Goal: Task Accomplishment & Management: Use online tool/utility

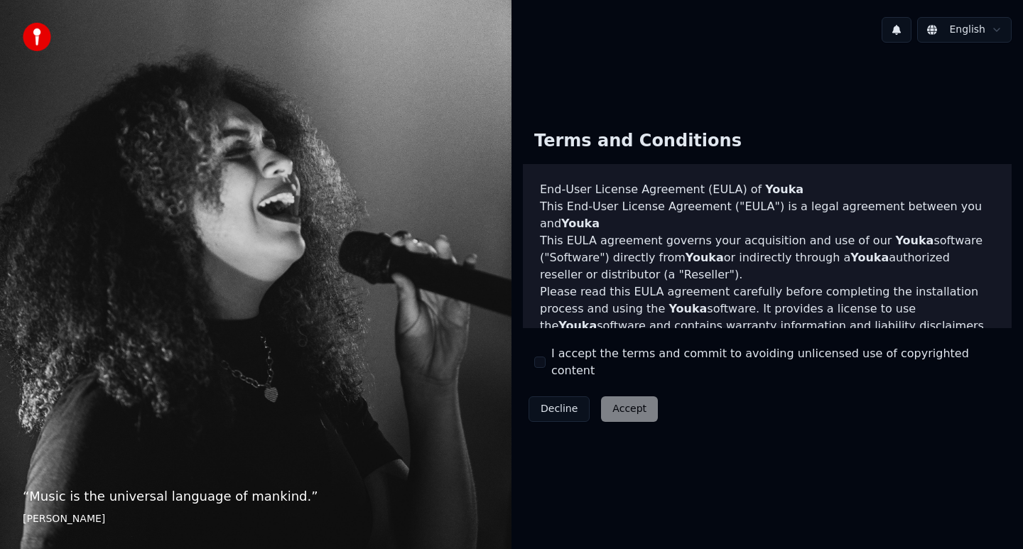
click at [631, 401] on div "Decline Accept" at bounding box center [593, 409] width 141 height 37
click at [635, 404] on div "Decline Accept" at bounding box center [593, 409] width 141 height 37
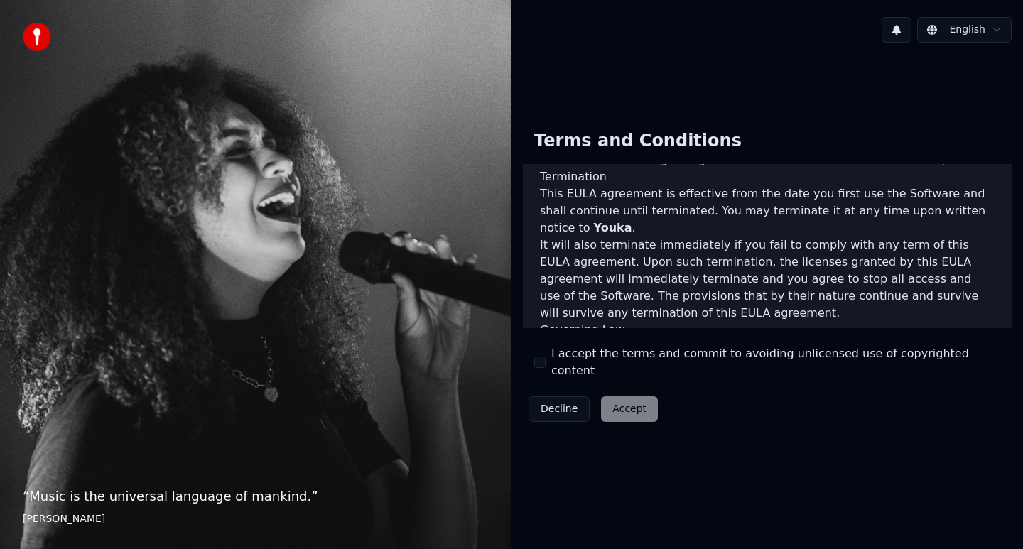
scroll to position [909, 0]
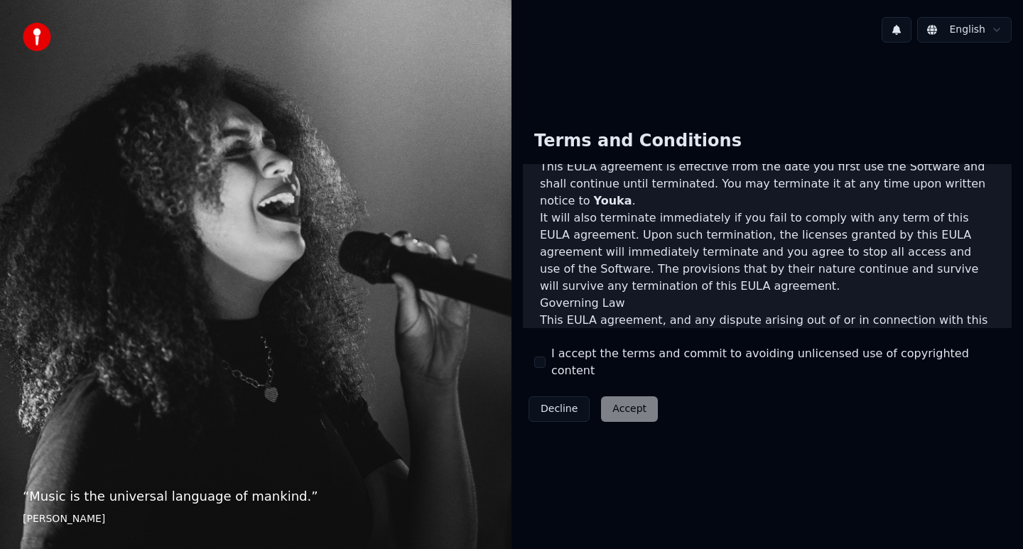
click at [540, 366] on button "I accept the terms and commit to avoiding unlicensed use of copyrighted content" at bounding box center [539, 361] width 11 height 11
click at [625, 402] on button "Accept" at bounding box center [629, 409] width 57 height 26
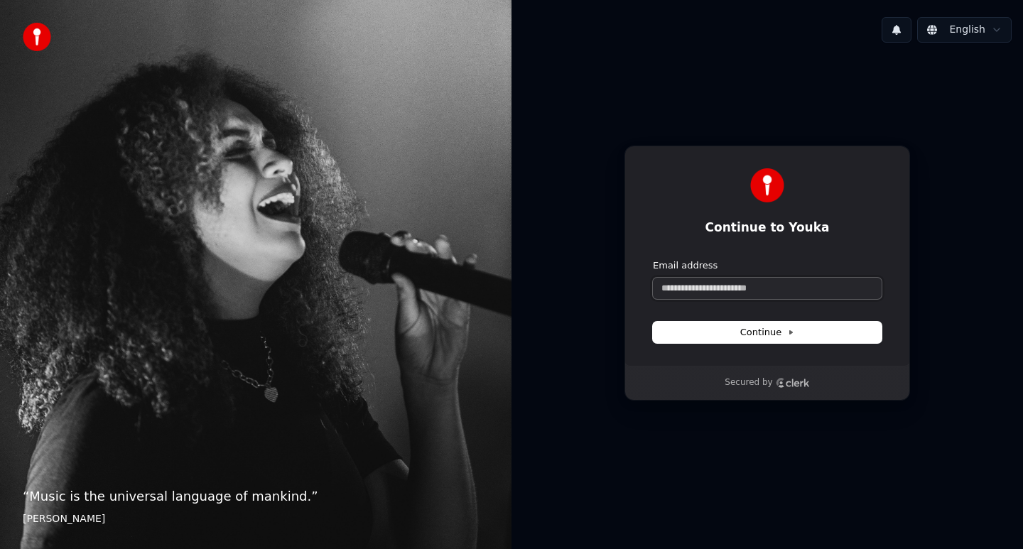
click at [768, 292] on input "Email address" at bounding box center [767, 288] width 229 height 21
click at [771, 337] on span "Continue" at bounding box center [767, 332] width 54 height 13
type input "**********"
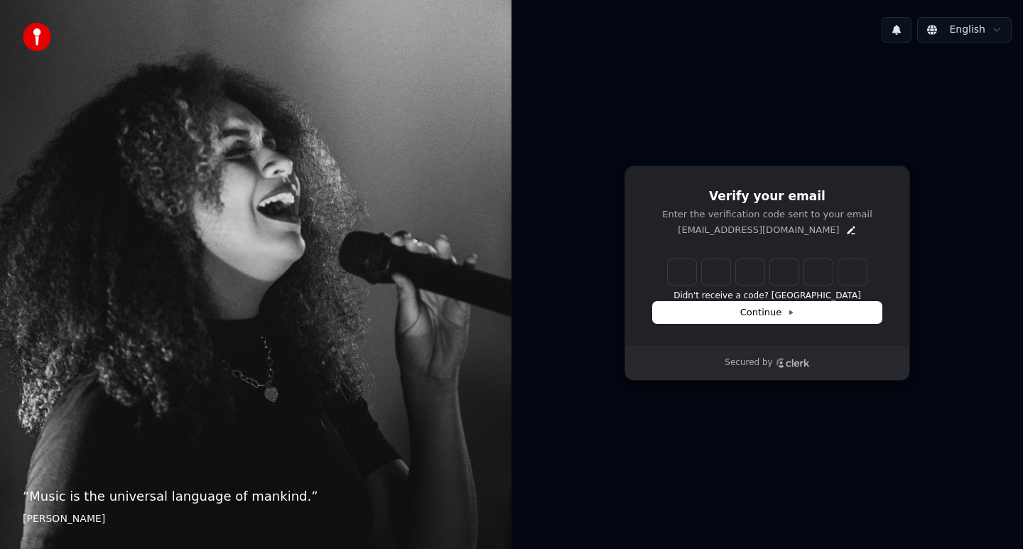
click at [680, 277] on input "Enter verification code" at bounding box center [767, 272] width 199 height 26
type input "******"
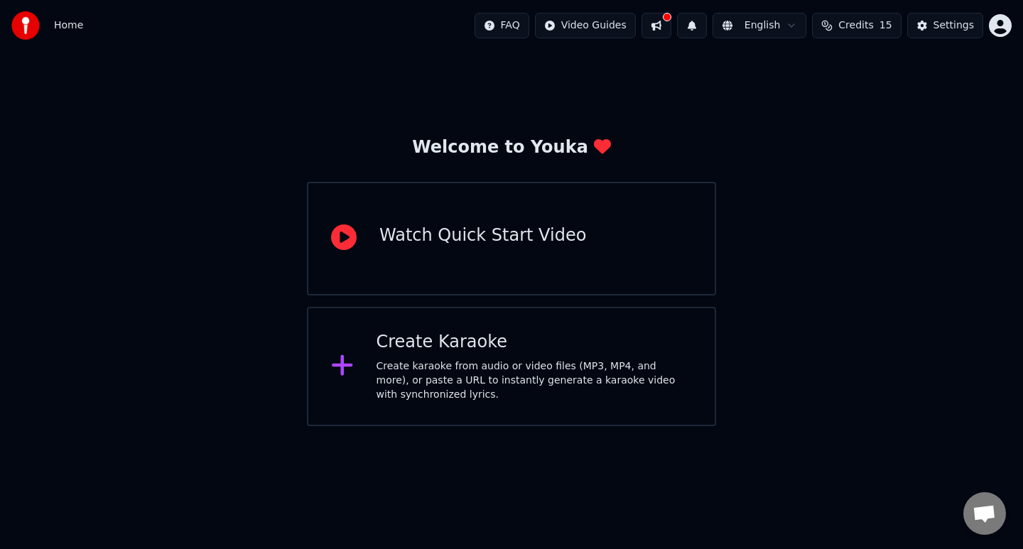
click at [517, 249] on div "Watch Quick Start Video" at bounding box center [482, 238] width 207 height 28
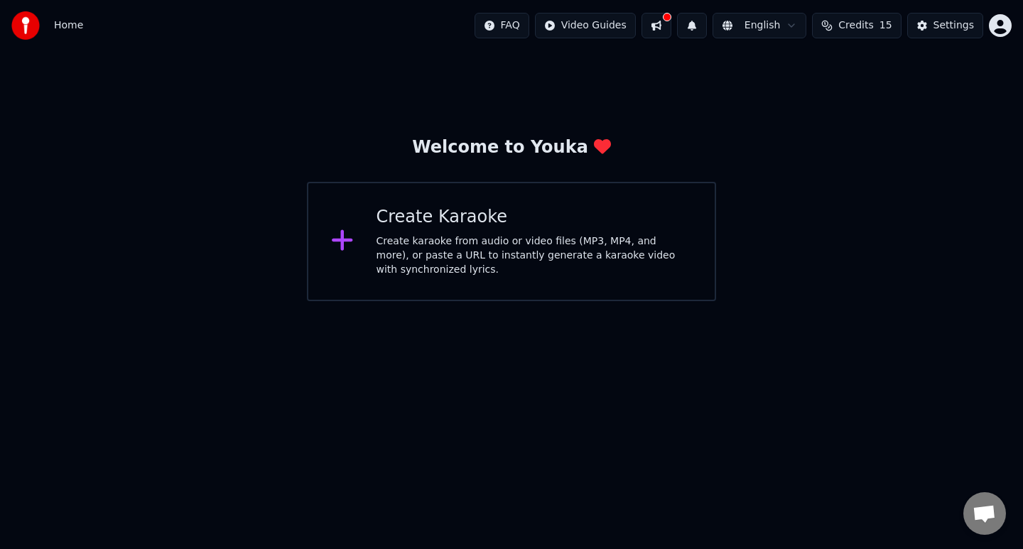
click at [454, 249] on div "Create karaoke from audio or video files (MP3, MP4, and more), or paste a URL t…" at bounding box center [534, 255] width 316 height 43
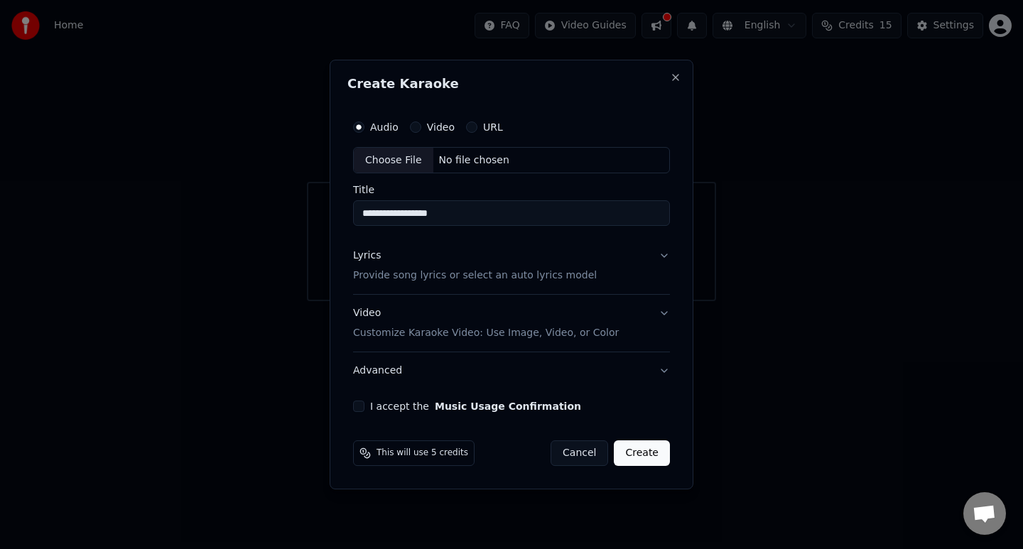
type input "**********"
click at [419, 129] on div "Video" at bounding box center [432, 126] width 45 height 11
click at [415, 127] on button "Video" at bounding box center [415, 126] width 11 height 11
click at [497, 156] on div "No file chosen" at bounding box center [474, 160] width 82 height 14
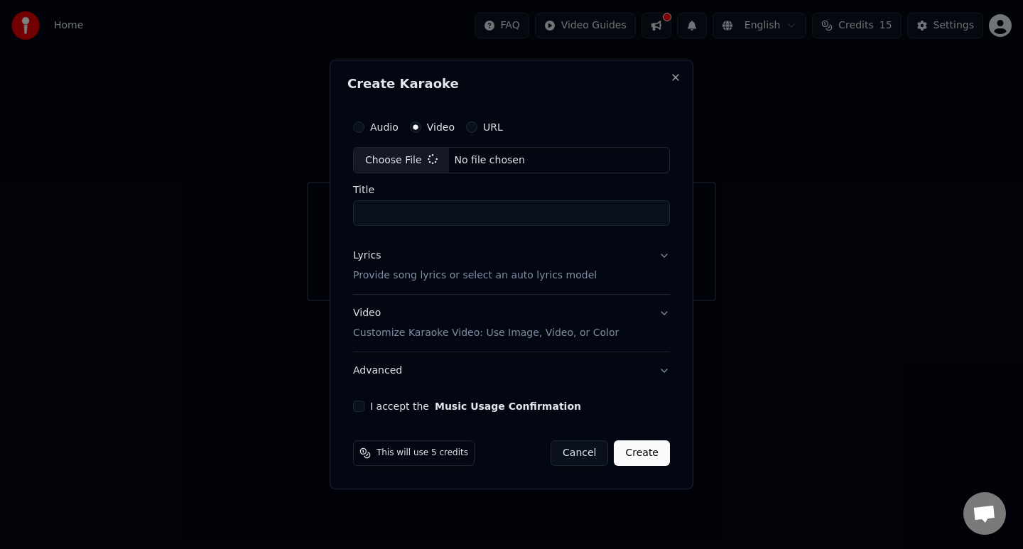
type input "**********"
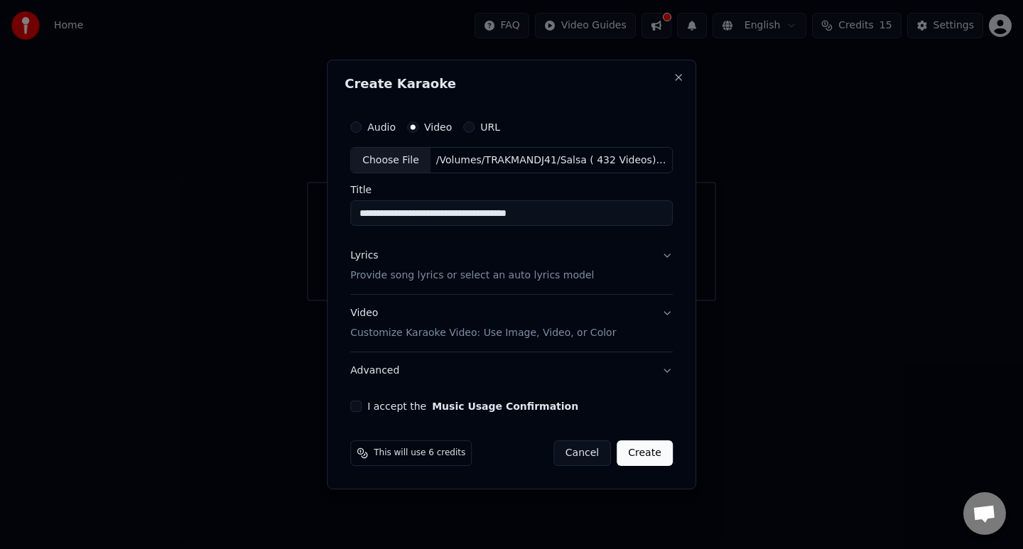
click at [361, 404] on button "I accept the Music Usage Confirmation" at bounding box center [355, 406] width 11 height 11
click at [665, 256] on button "Lyrics Provide song lyrics or select an auto lyrics model" at bounding box center [511, 266] width 322 height 57
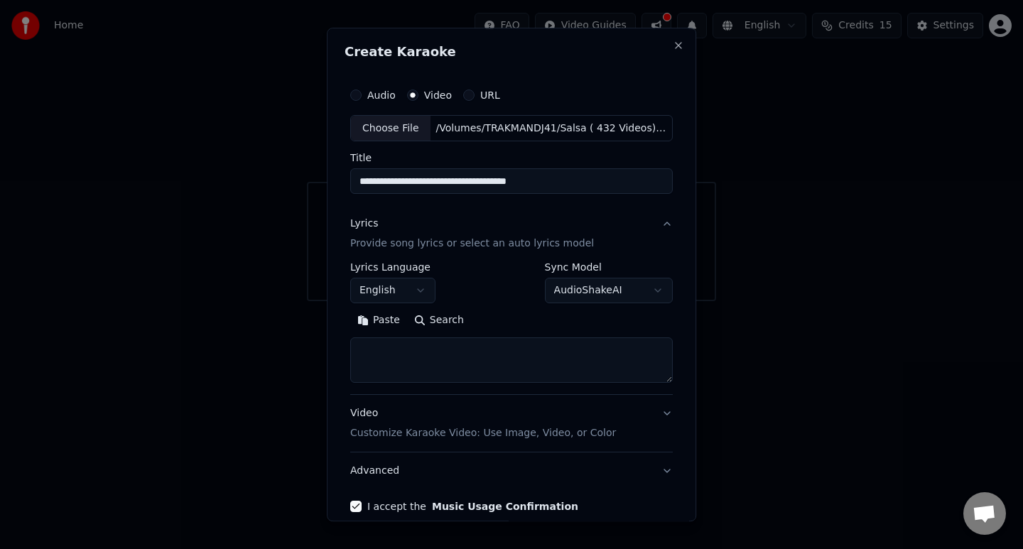
click at [660, 224] on button "Lyrics Provide song lyrics or select an auto lyrics model" at bounding box center [511, 234] width 322 height 57
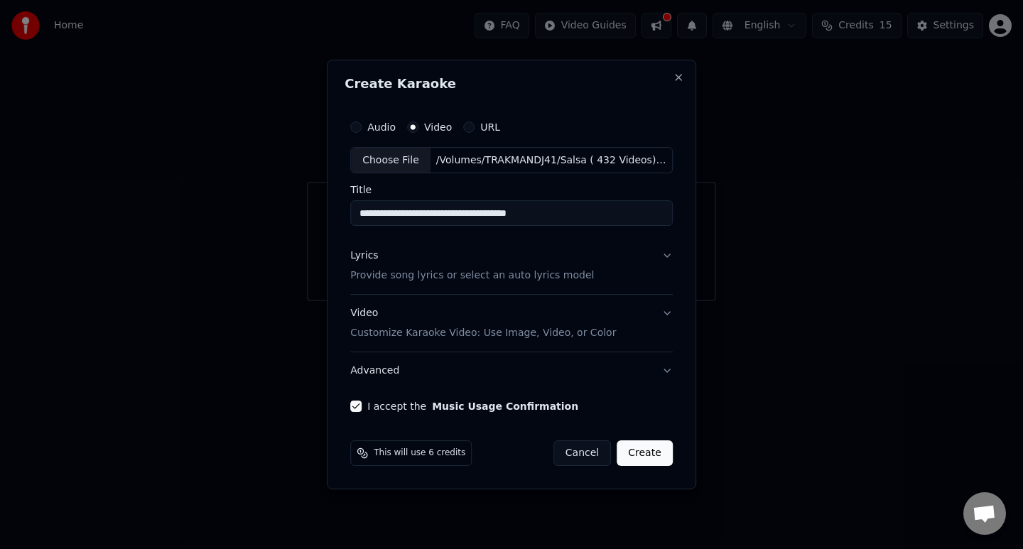
click at [667, 311] on button "Video Customize Karaoke Video: Use Image, Video, or Color" at bounding box center [511, 323] width 322 height 57
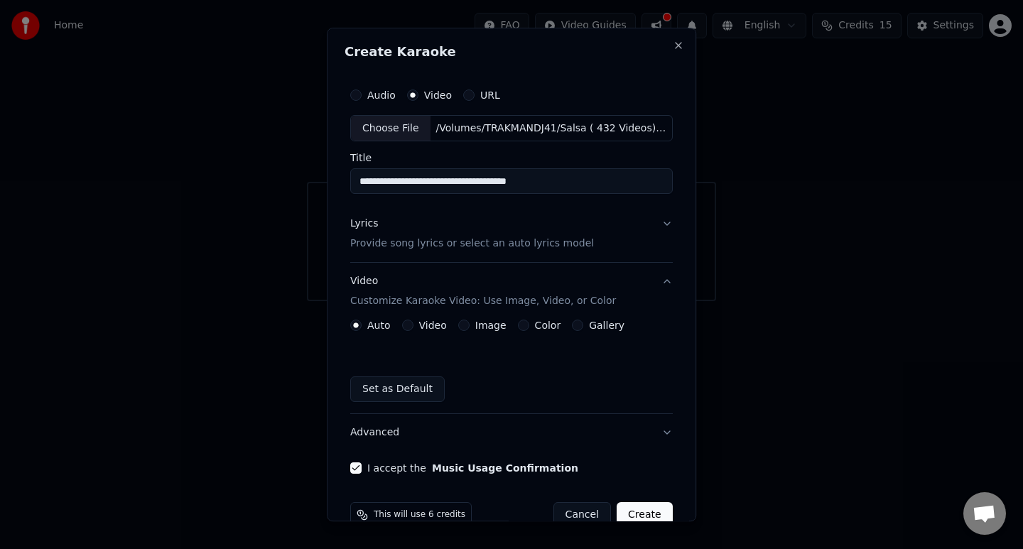
scroll to position [30, 0]
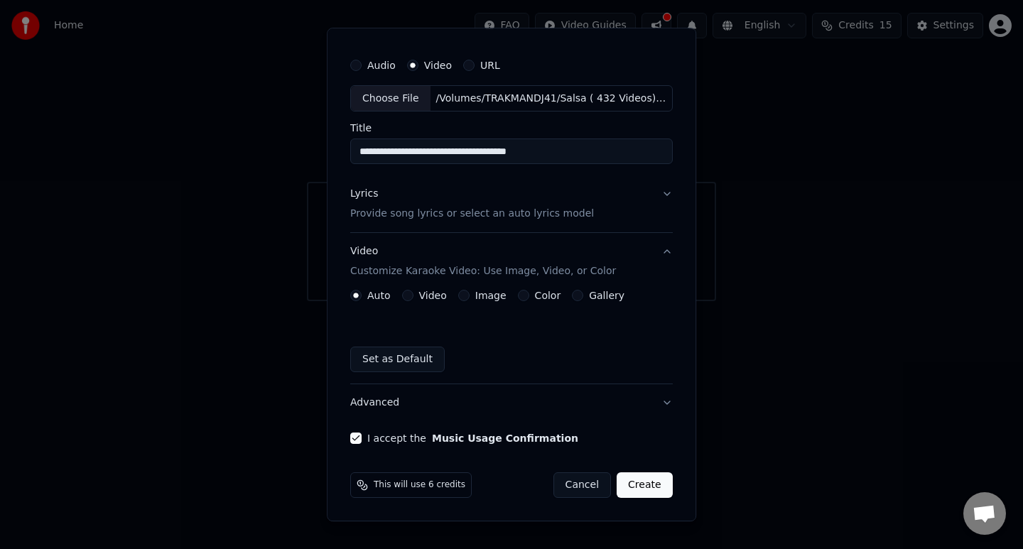
click at [461, 293] on button "Image" at bounding box center [463, 295] width 11 height 11
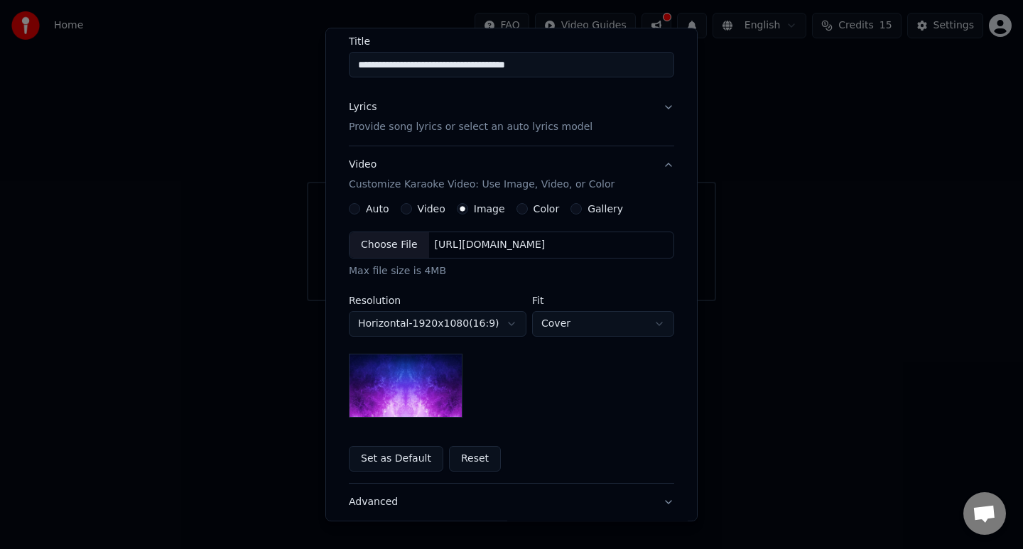
scroll to position [130, 0]
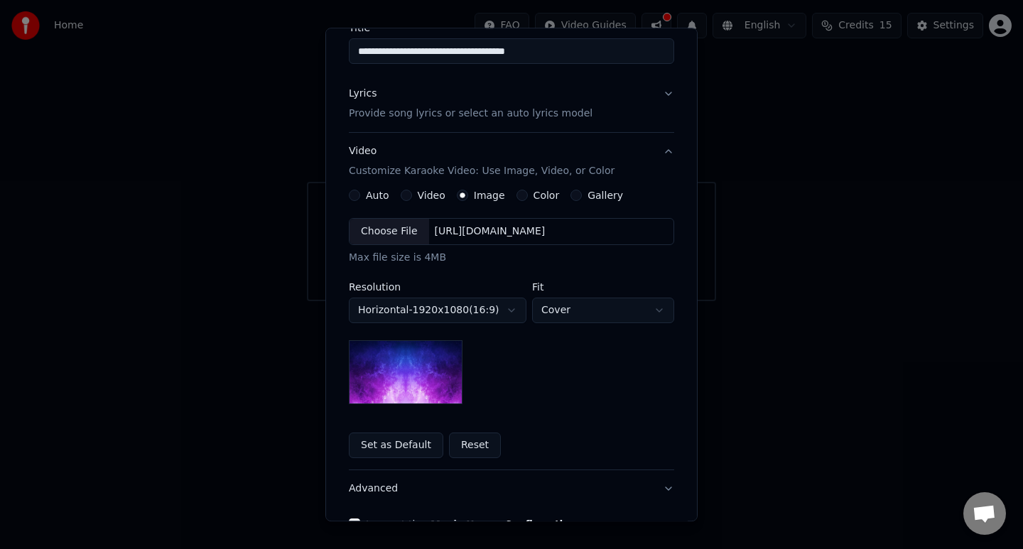
click at [401, 228] on div "Choose File" at bounding box center [389, 232] width 80 height 26
click at [509, 310] on button "Horizontal - 1920 x 1080 ( 16 : 9 )" at bounding box center [438, 311] width 178 height 26
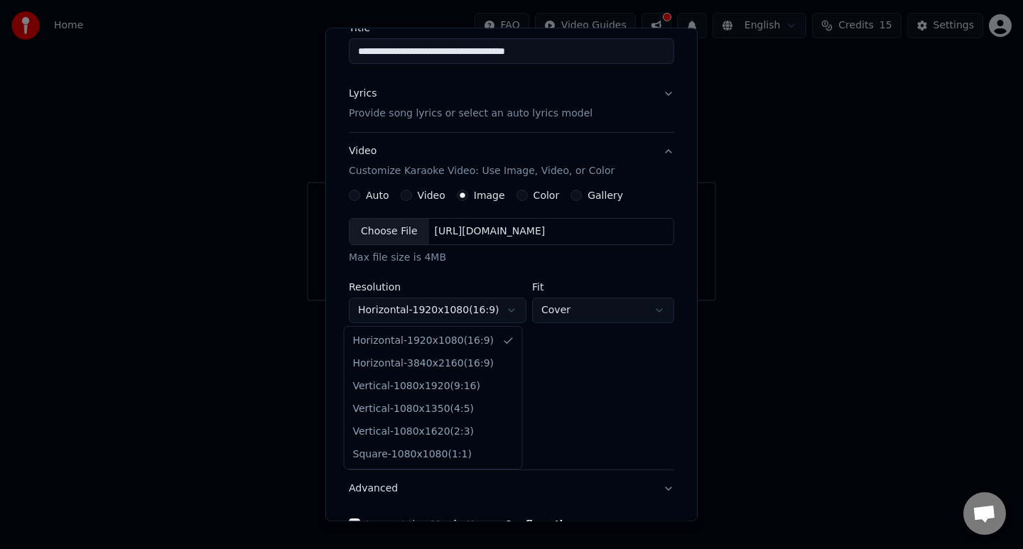
click at [509, 310] on div at bounding box center [511, 274] width 1023 height 549
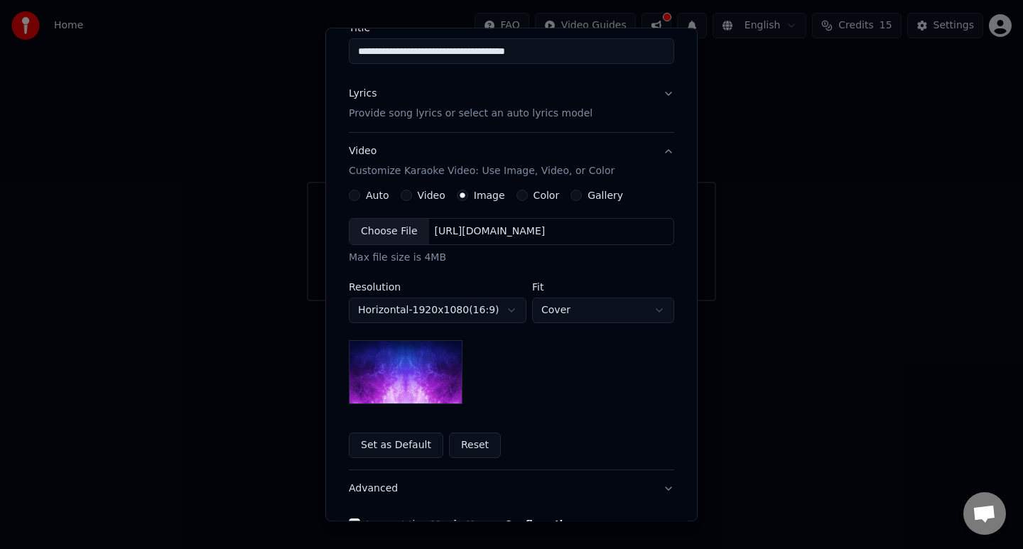
click at [652, 308] on button "Cover" at bounding box center [603, 311] width 142 height 26
click at [653, 312] on button "Contain" at bounding box center [603, 311] width 142 height 26
click at [653, 314] on button "Fill" at bounding box center [603, 311] width 142 height 26
select select "*****"
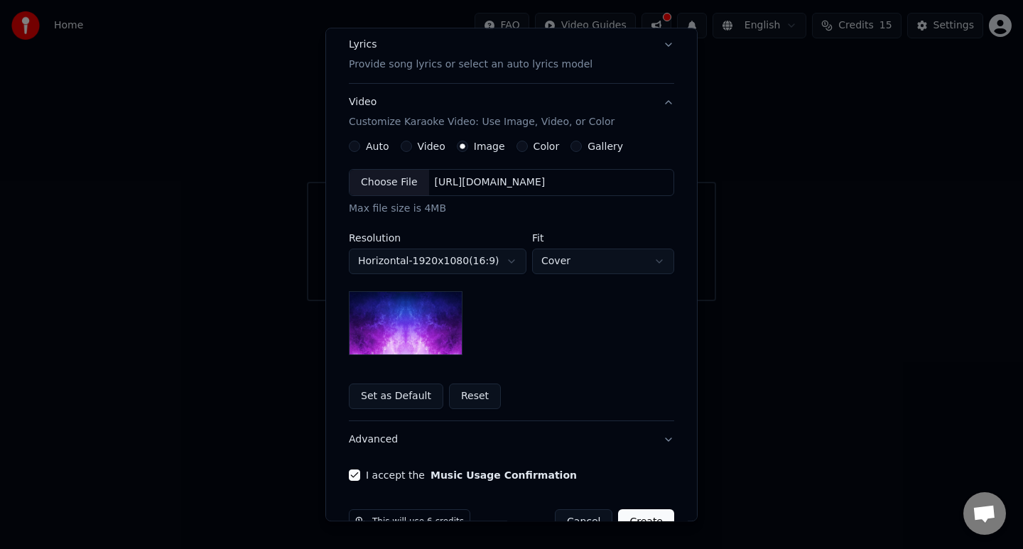
scroll to position [182, 0]
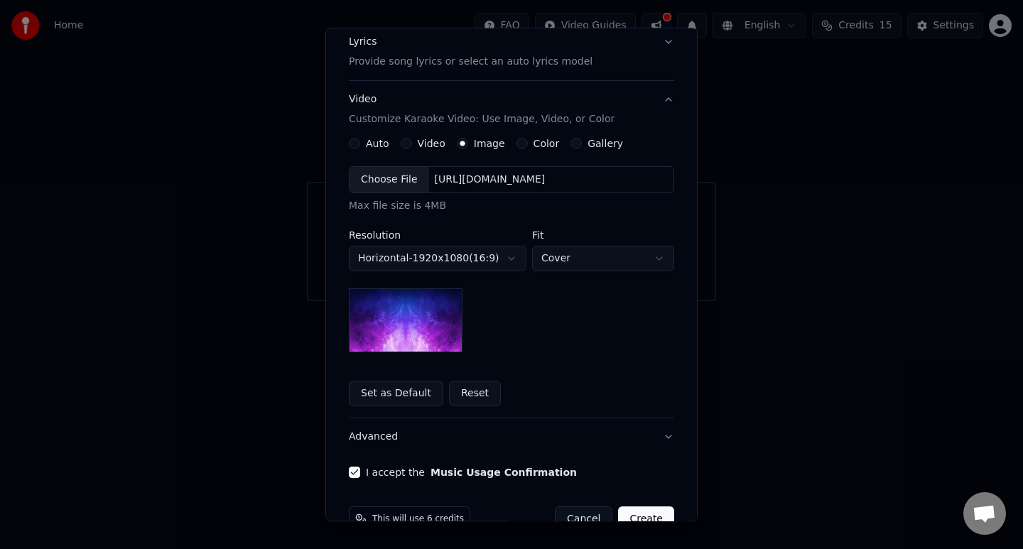
click at [404, 391] on button "Set as Default" at bounding box center [396, 394] width 94 height 26
click at [410, 315] on img at bounding box center [406, 321] width 114 height 64
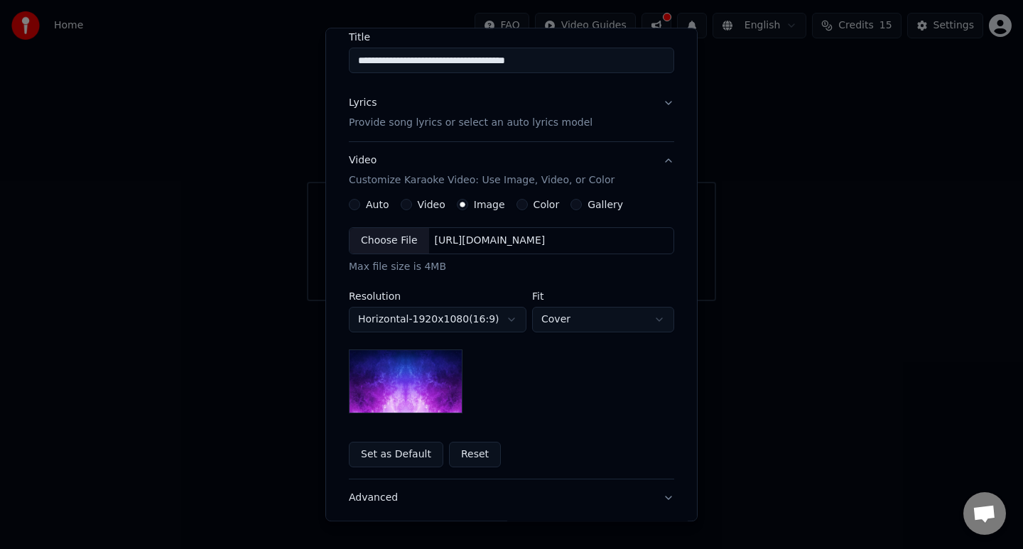
scroll to position [116, 0]
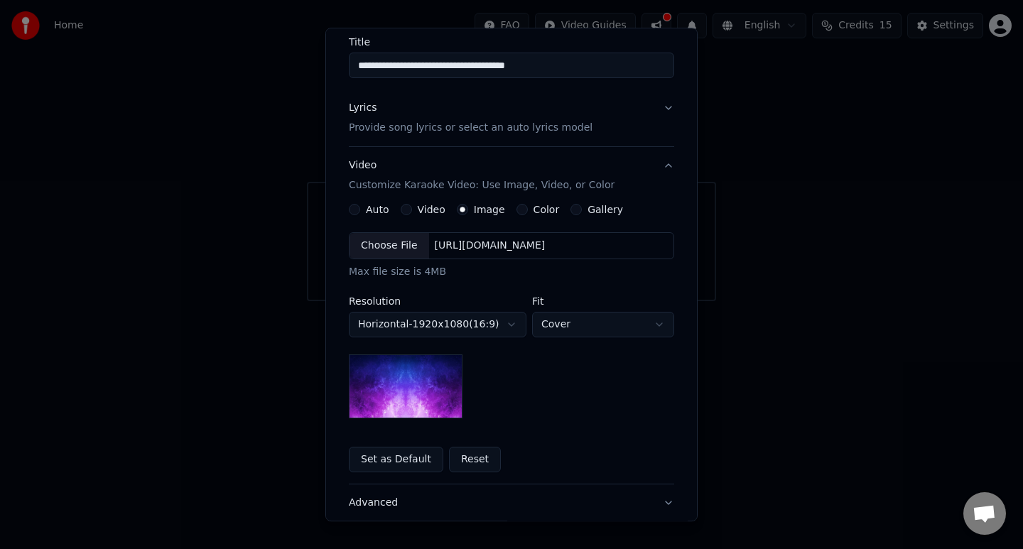
click at [516, 209] on button "Color" at bounding box center [521, 210] width 11 height 11
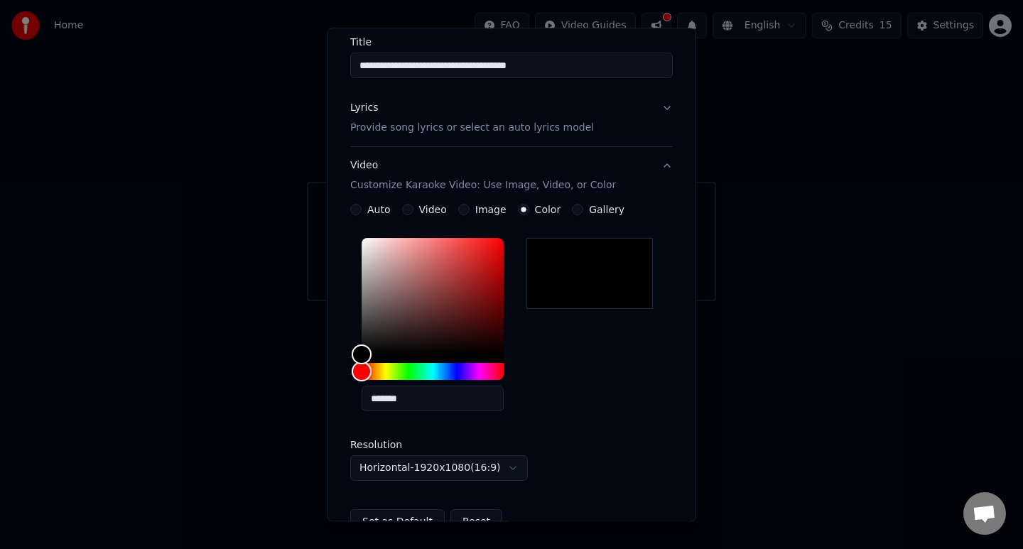
click at [572, 209] on button "Gallery" at bounding box center [577, 210] width 11 height 11
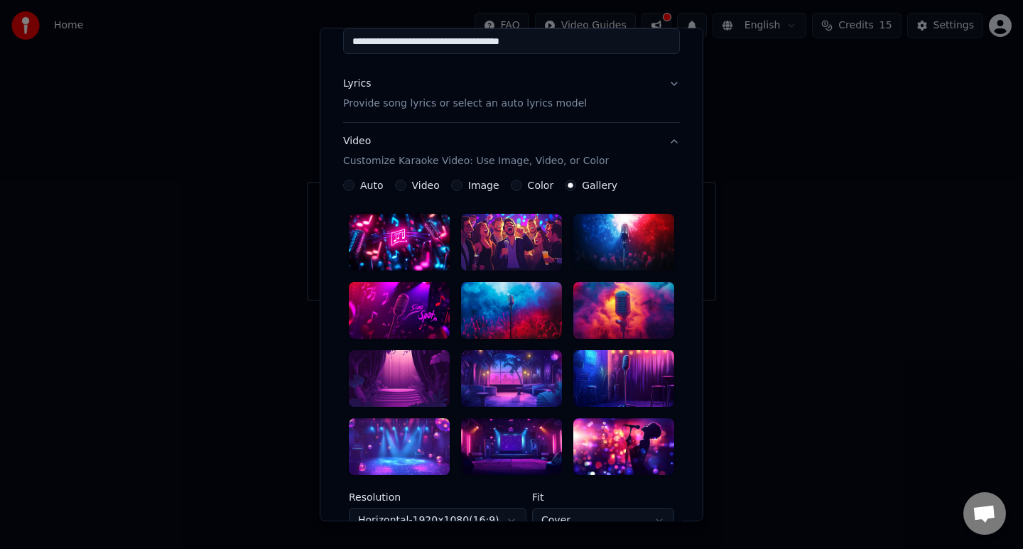
scroll to position [138, 0]
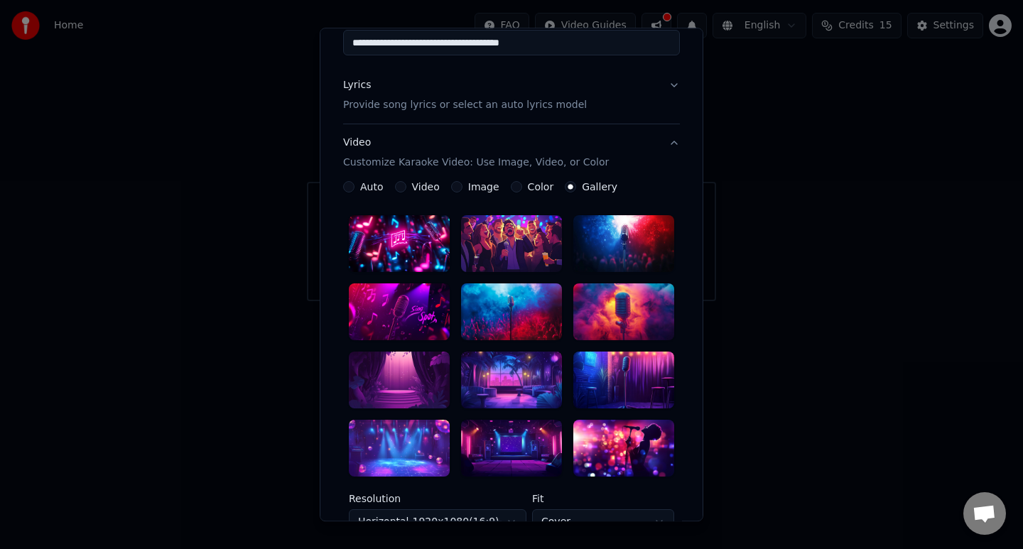
click at [506, 432] on div at bounding box center [511, 448] width 101 height 57
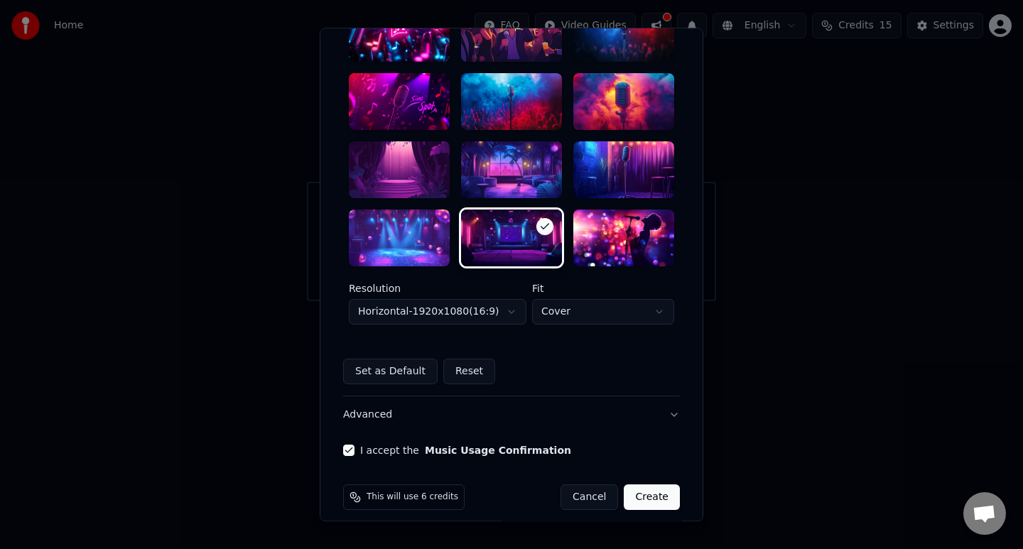
scroll to position [361, 0]
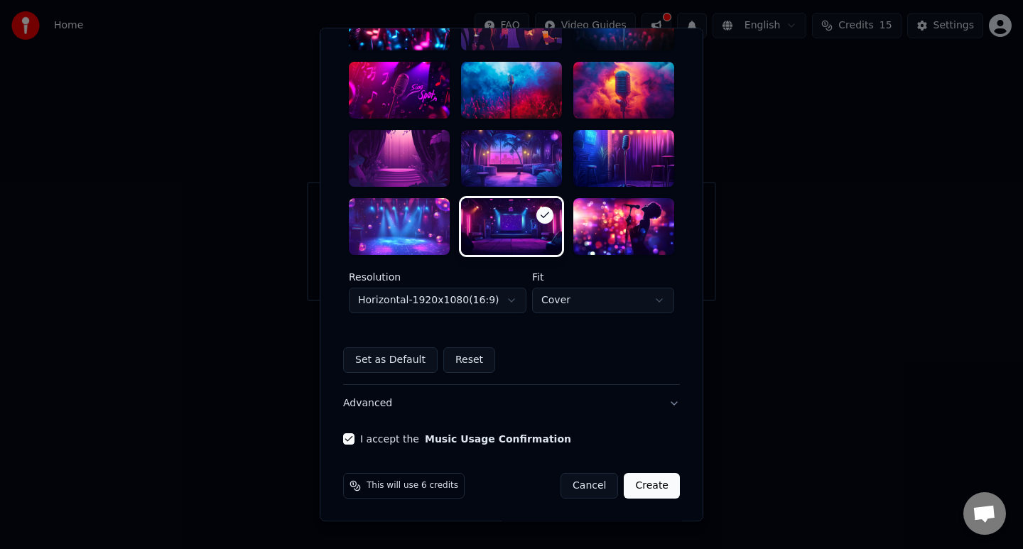
click at [651, 482] on button "Create" at bounding box center [652, 486] width 56 height 26
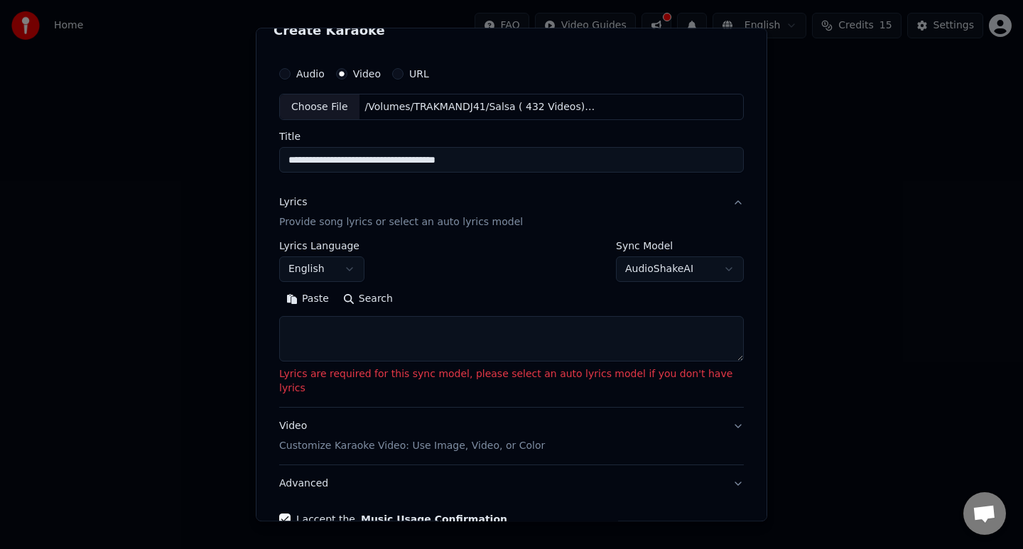
scroll to position [21, 0]
click at [711, 268] on button "AudioShakeAI" at bounding box center [680, 271] width 128 height 26
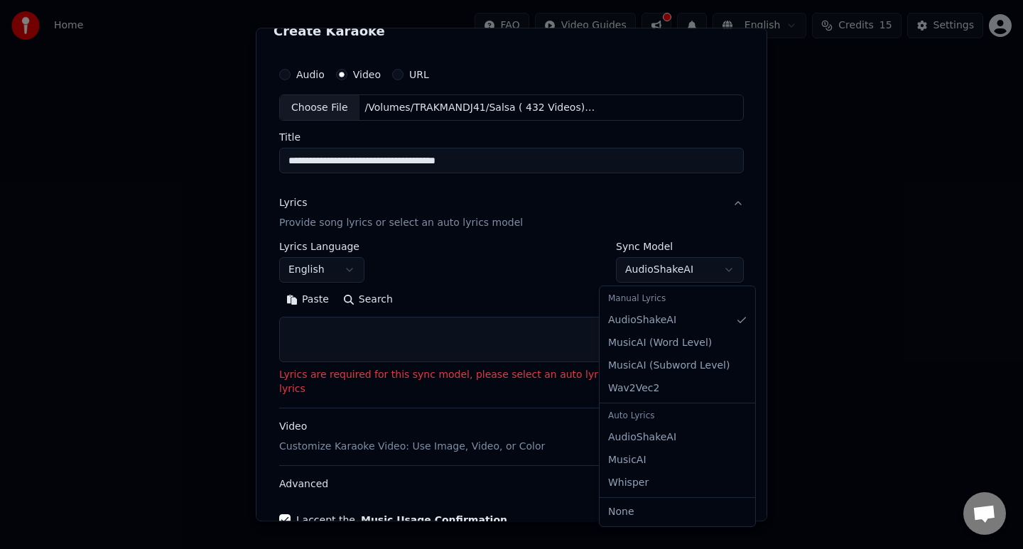
click at [657, 415] on div "Auto Lyrics" at bounding box center [677, 416] width 150 height 20
select select "**********"
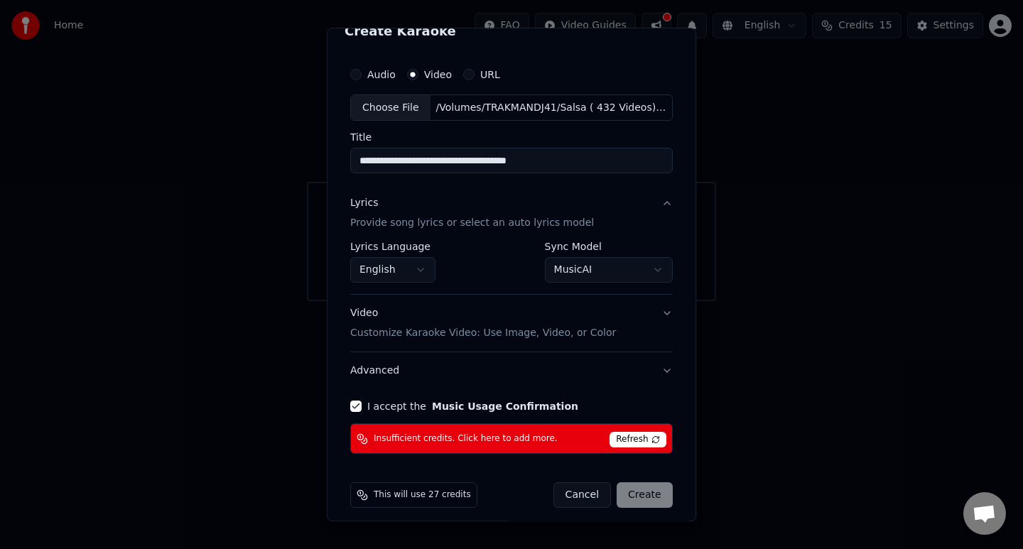
scroll to position [0, 0]
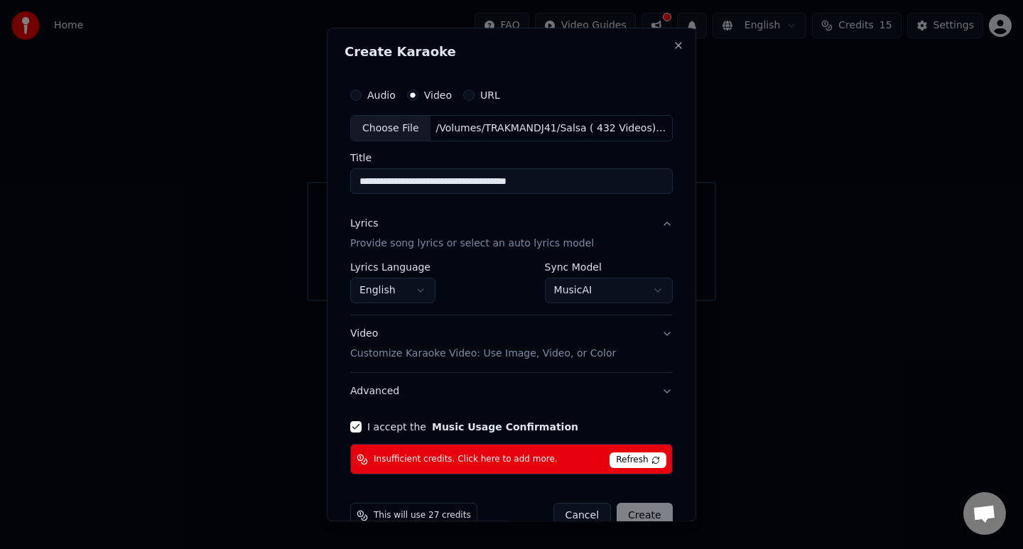
click at [638, 459] on span "Refresh" at bounding box center [637, 461] width 56 height 16
click at [658, 394] on button "Advanced" at bounding box center [511, 392] width 322 height 37
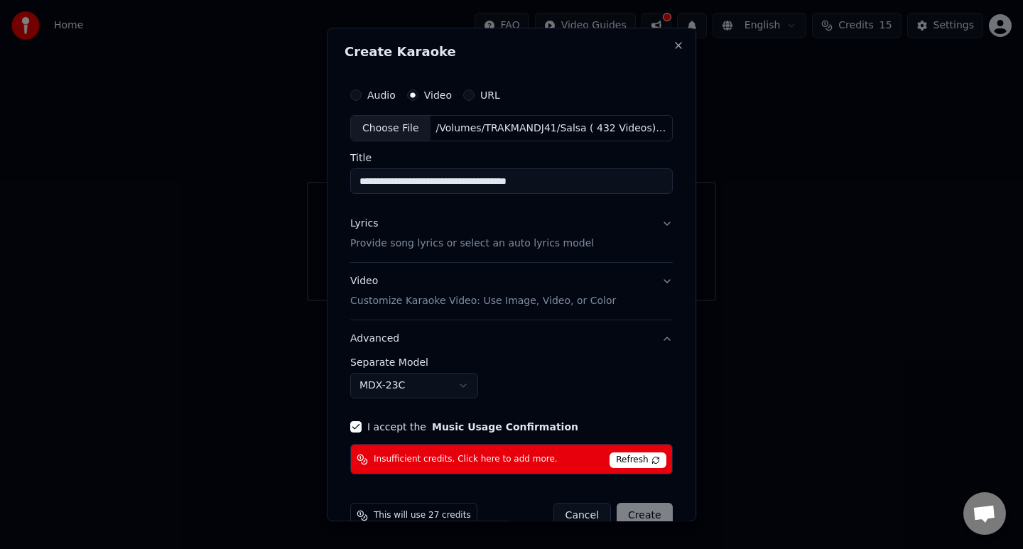
click at [656, 342] on button "Advanced" at bounding box center [511, 339] width 322 height 37
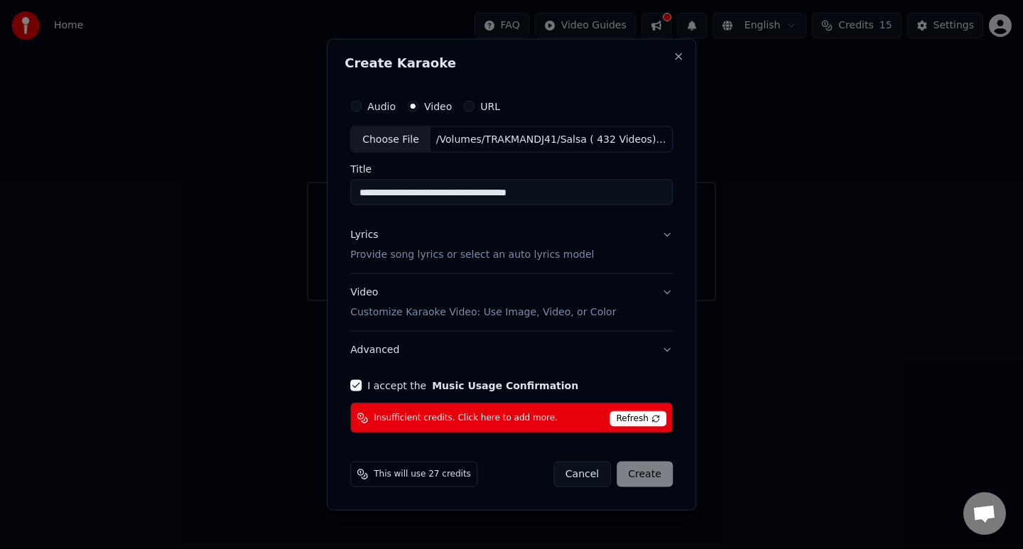
click at [568, 256] on p "Provide song lyrics or select an auto lyrics model" at bounding box center [472, 255] width 244 height 14
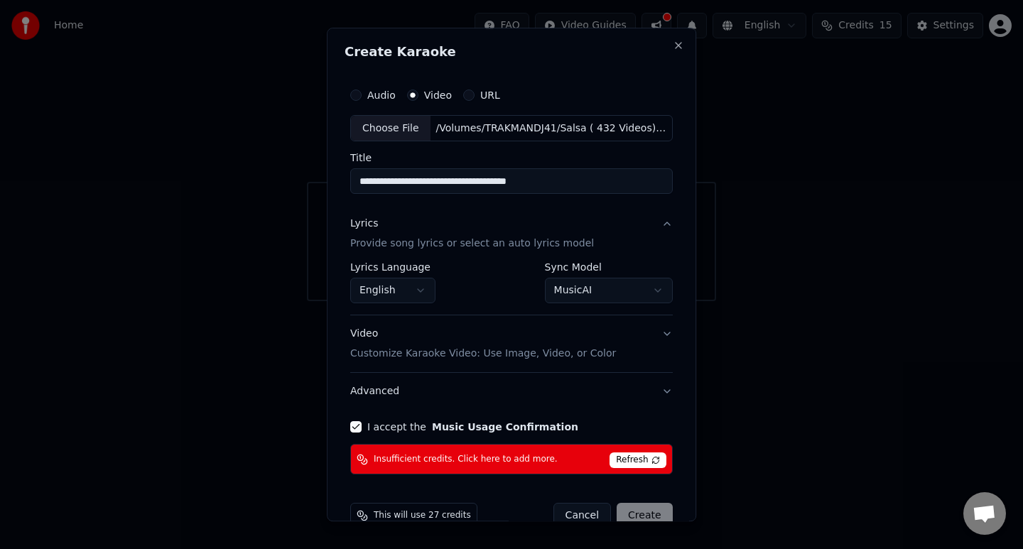
click at [410, 293] on button "English" at bounding box center [392, 291] width 85 height 26
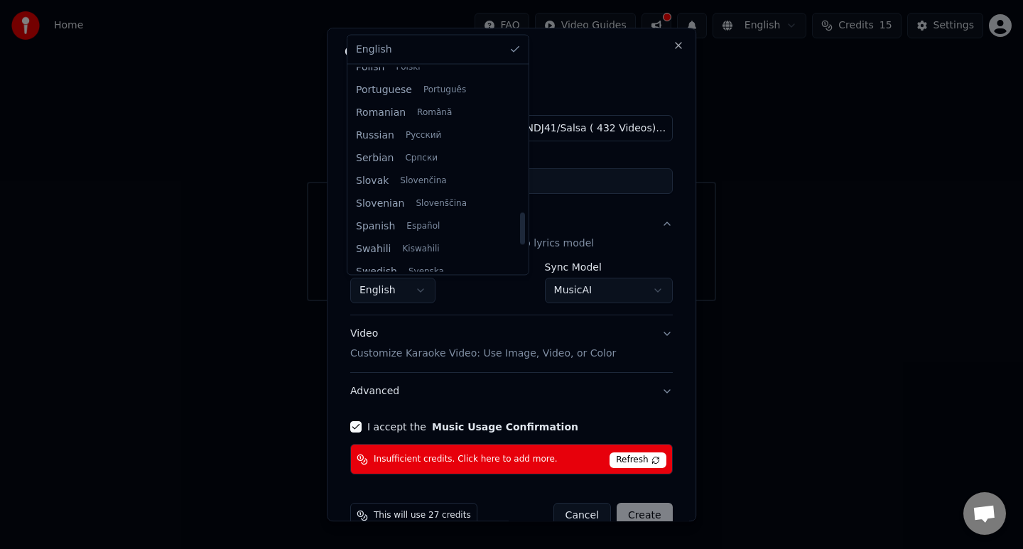
scroll to position [927, 0]
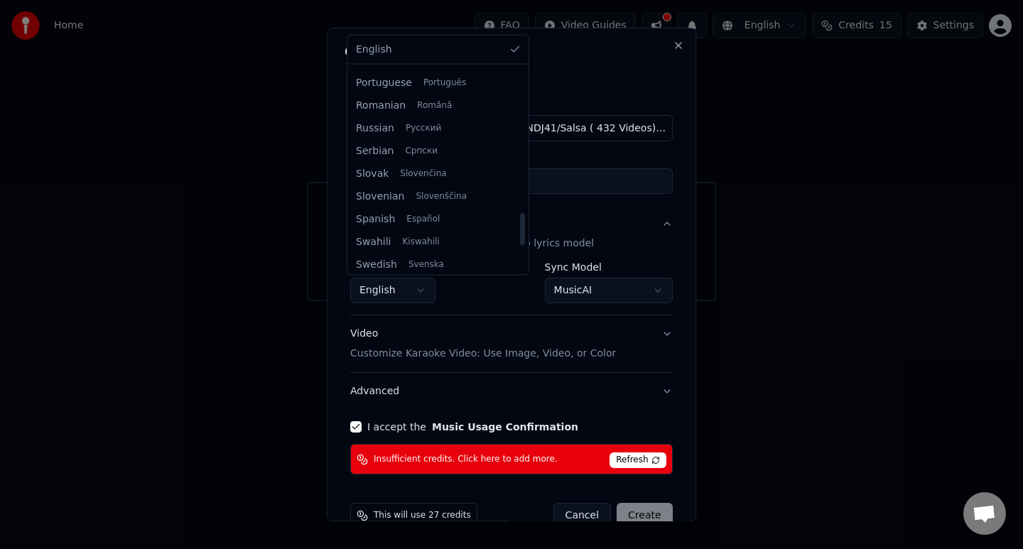
select select "**"
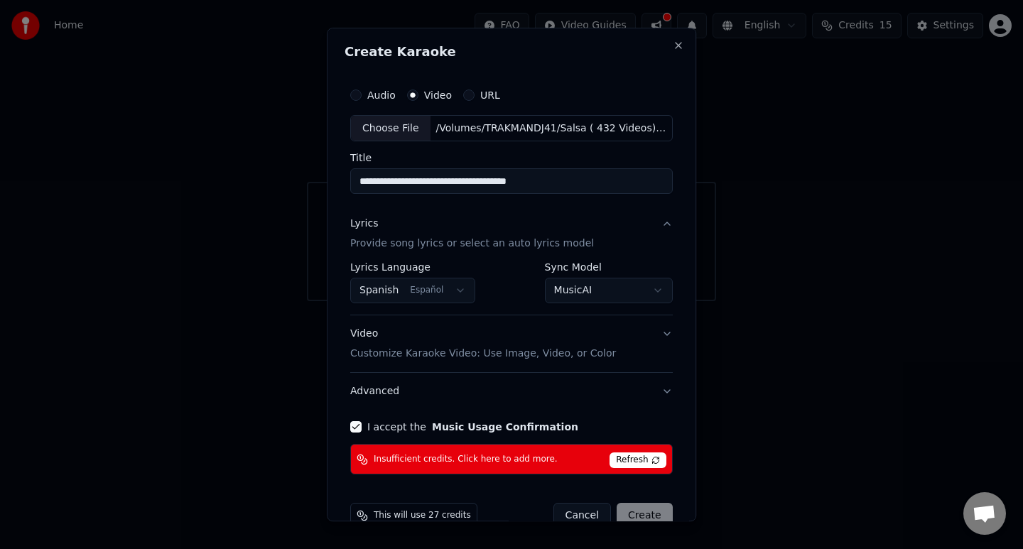
click at [619, 293] on button "MusicAI" at bounding box center [609, 291] width 128 height 26
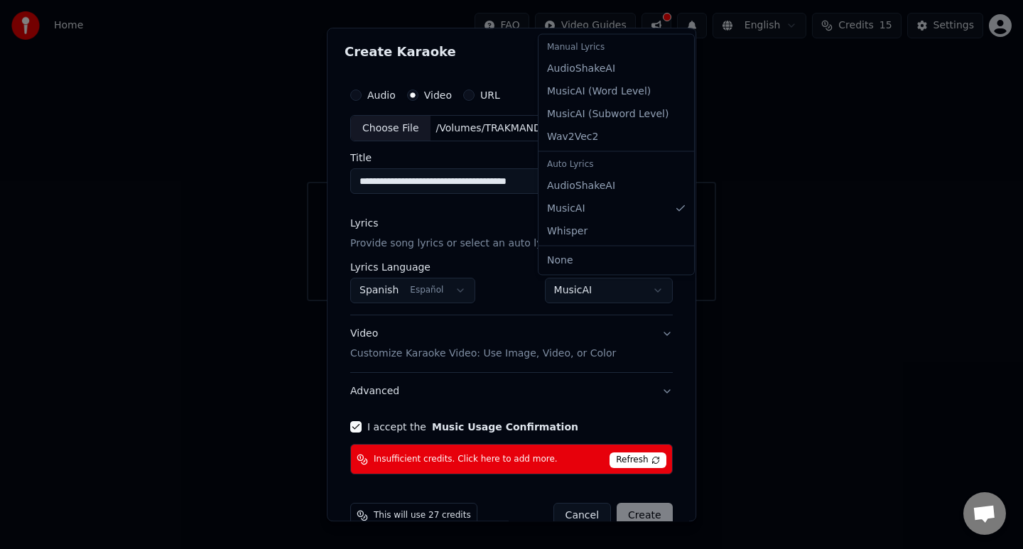
select select "**********"
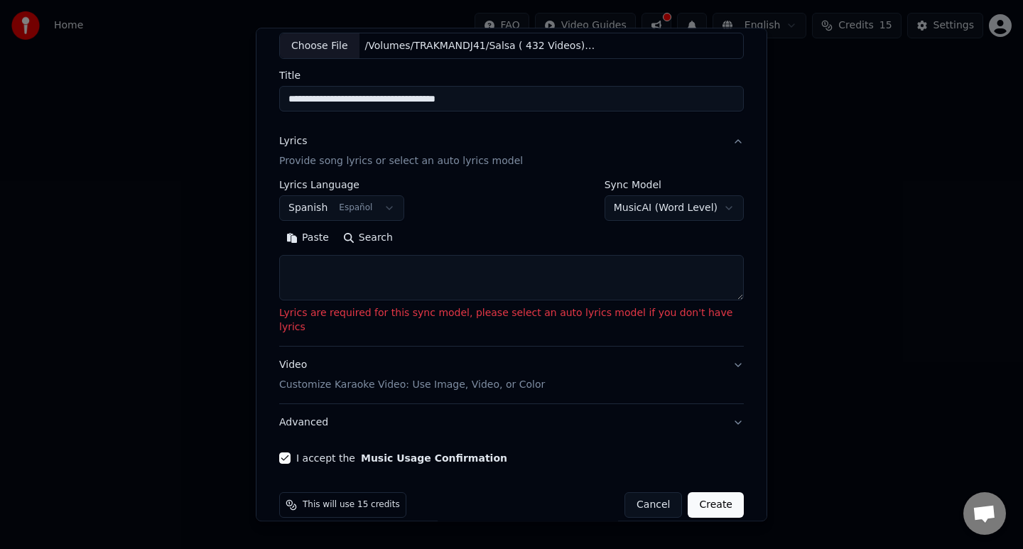
scroll to position [88, 0]
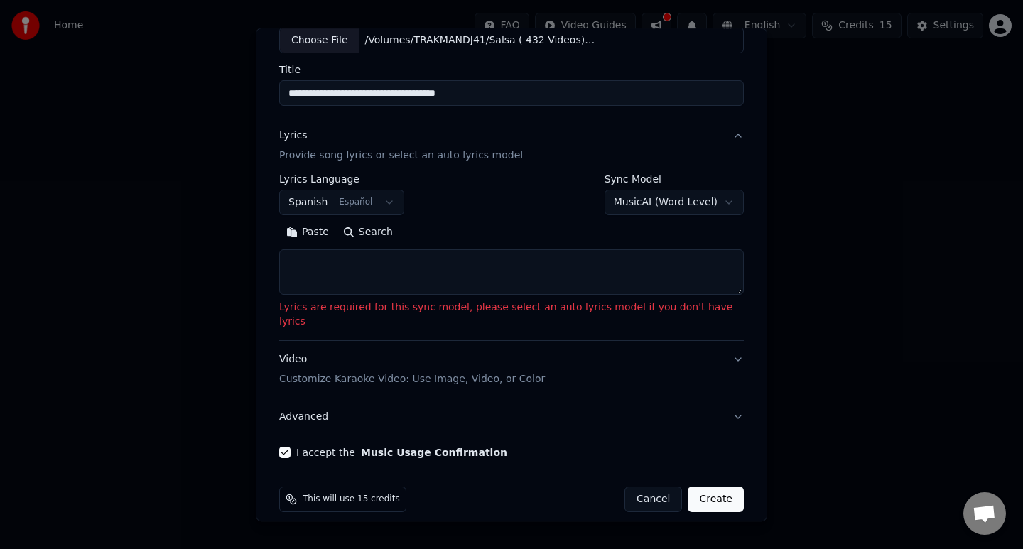
click at [540, 273] on textarea at bounding box center [511, 272] width 464 height 45
click at [365, 228] on button "Search" at bounding box center [368, 233] width 64 height 23
click at [408, 263] on textarea at bounding box center [511, 272] width 464 height 45
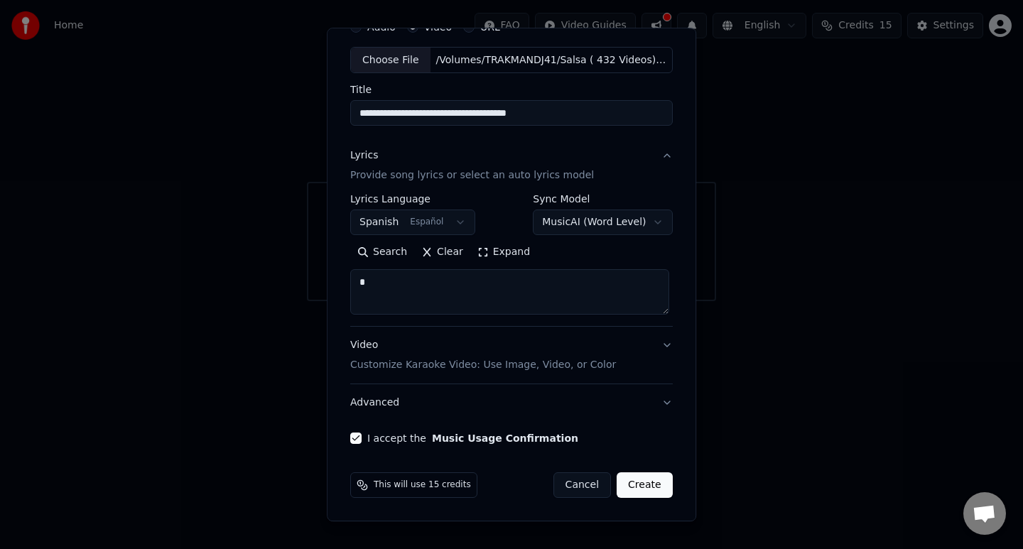
scroll to position [68, 0]
type textarea "**********"
click at [388, 251] on button "Search" at bounding box center [382, 252] width 64 height 23
click at [516, 288] on textarea "**********" at bounding box center [509, 292] width 319 height 45
click at [476, 252] on button "Expand" at bounding box center [503, 252] width 67 height 23
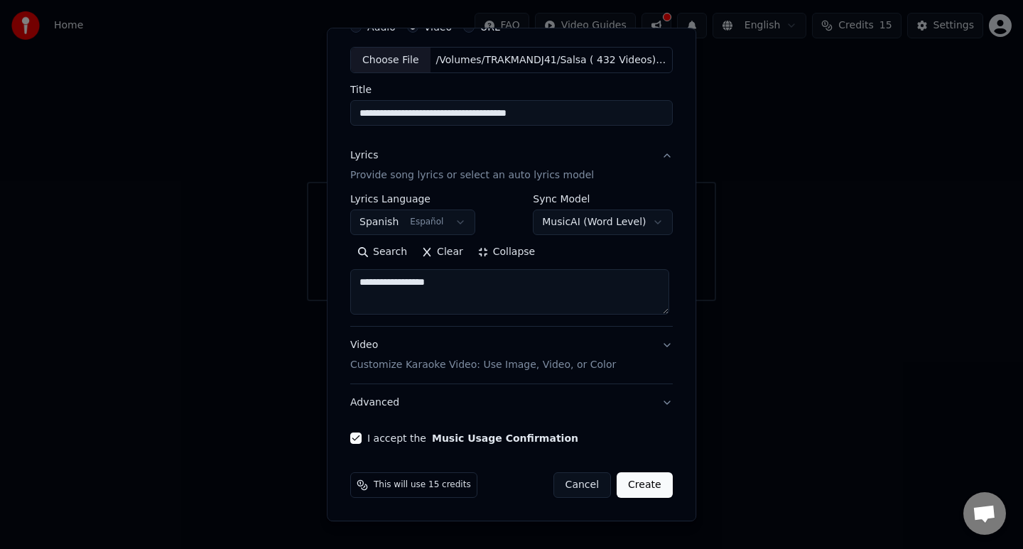
click at [476, 252] on button "Collapse" at bounding box center [506, 252] width 72 height 23
click at [645, 217] on button "MusicAI ( Word Level )" at bounding box center [602, 223] width 139 height 26
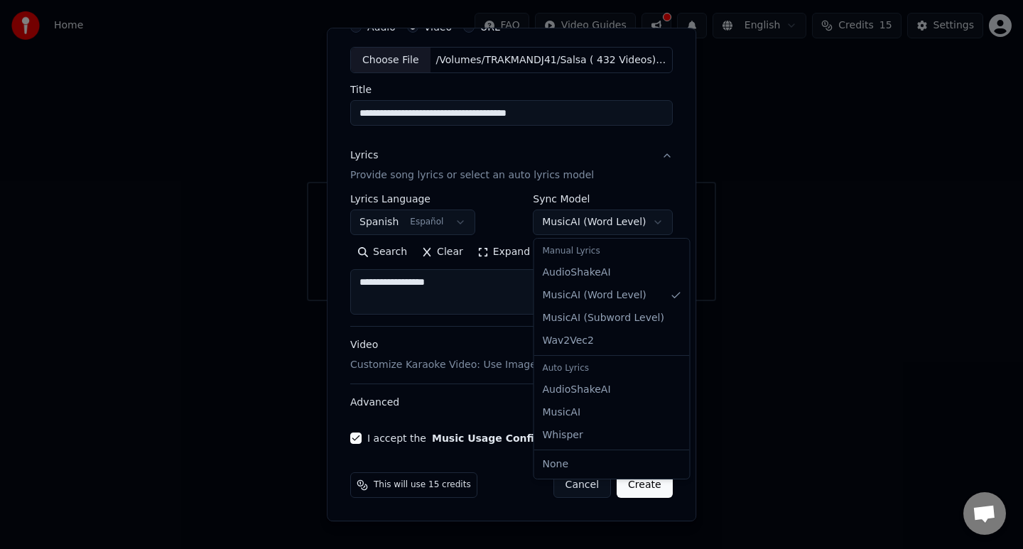
select select "**********"
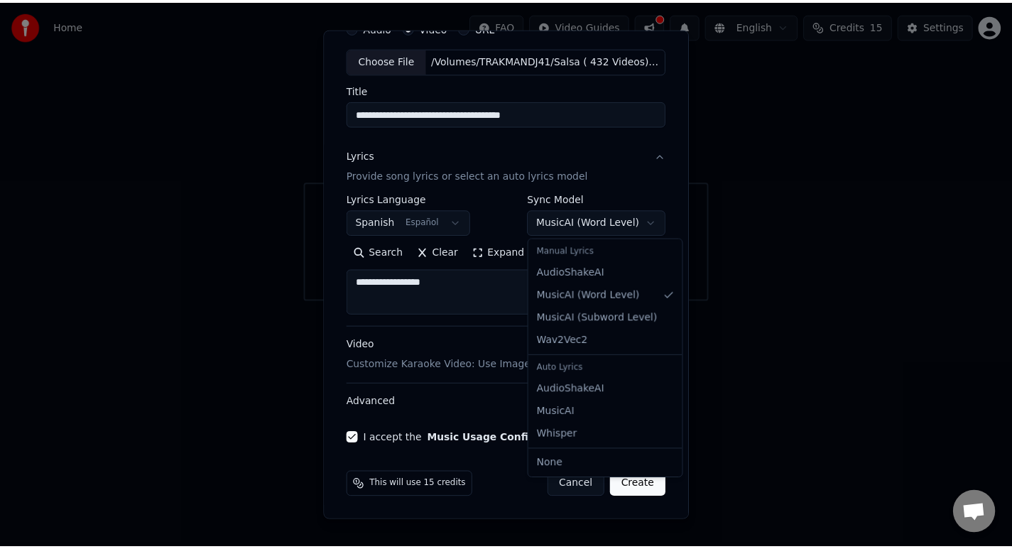
scroll to position [0, 0]
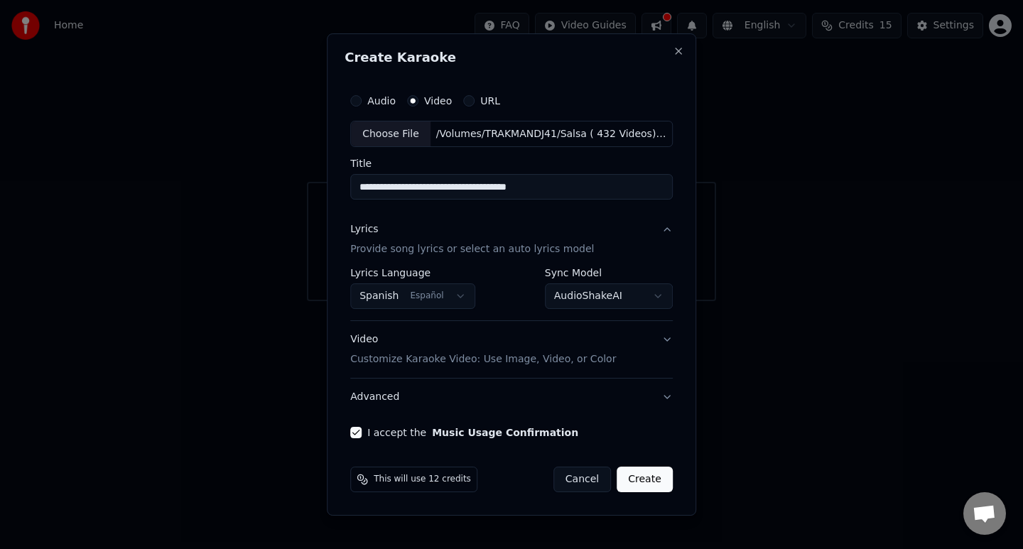
click at [565, 249] on p "Provide song lyrics or select an auto lyrics model" at bounding box center [472, 250] width 244 height 14
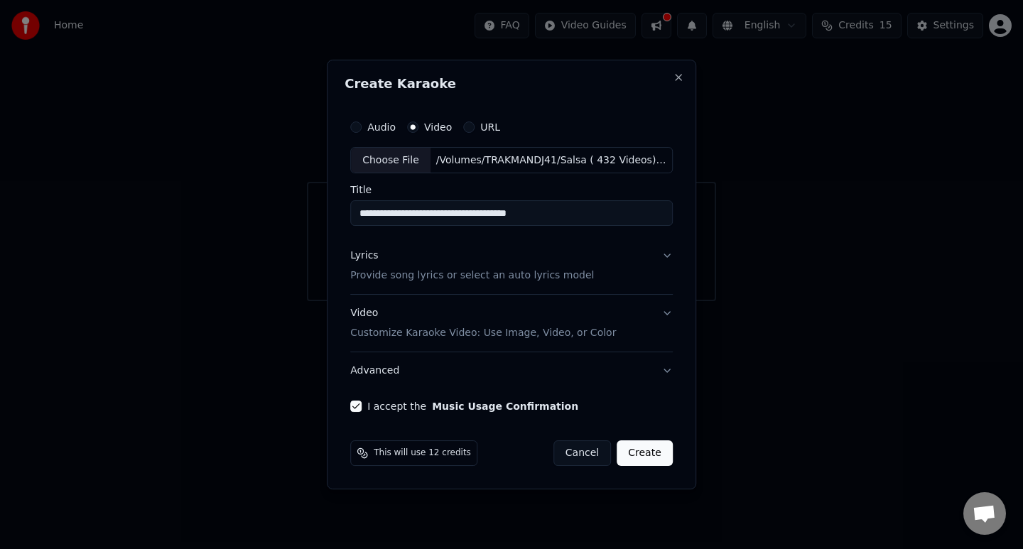
click at [559, 272] on p "Provide song lyrics or select an auto lyrics model" at bounding box center [472, 276] width 244 height 14
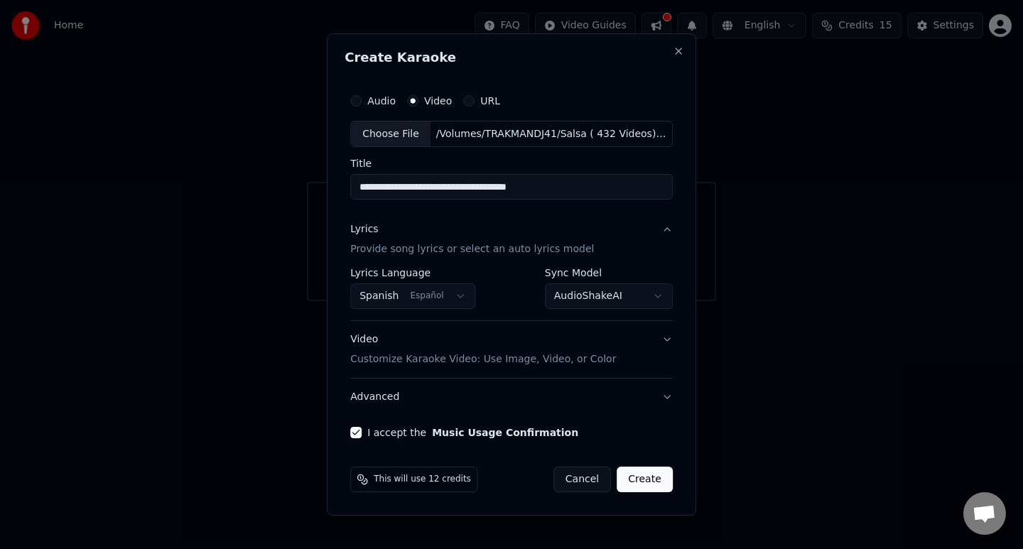
click at [648, 296] on button "AudioShakeAI" at bounding box center [609, 297] width 128 height 26
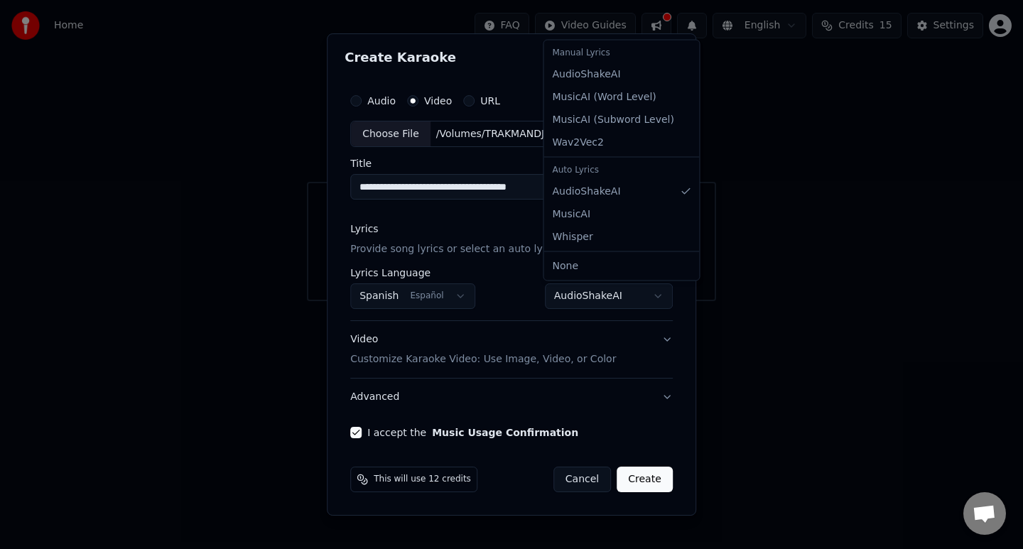
click at [592, 175] on div "Auto Lyrics" at bounding box center [622, 170] width 150 height 20
click at [593, 173] on div "Auto Lyrics" at bounding box center [622, 170] width 150 height 20
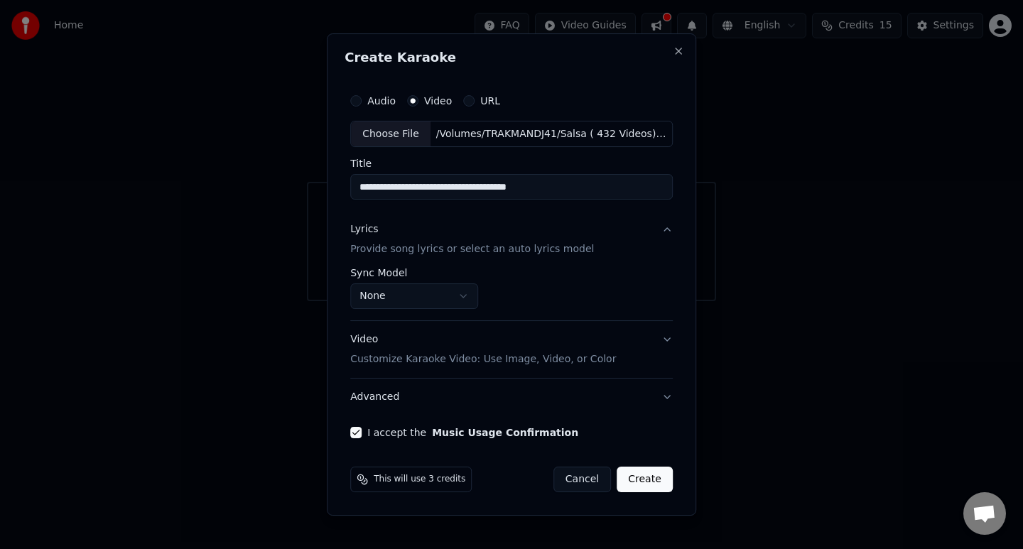
click at [467, 295] on button "None" at bounding box center [414, 297] width 128 height 26
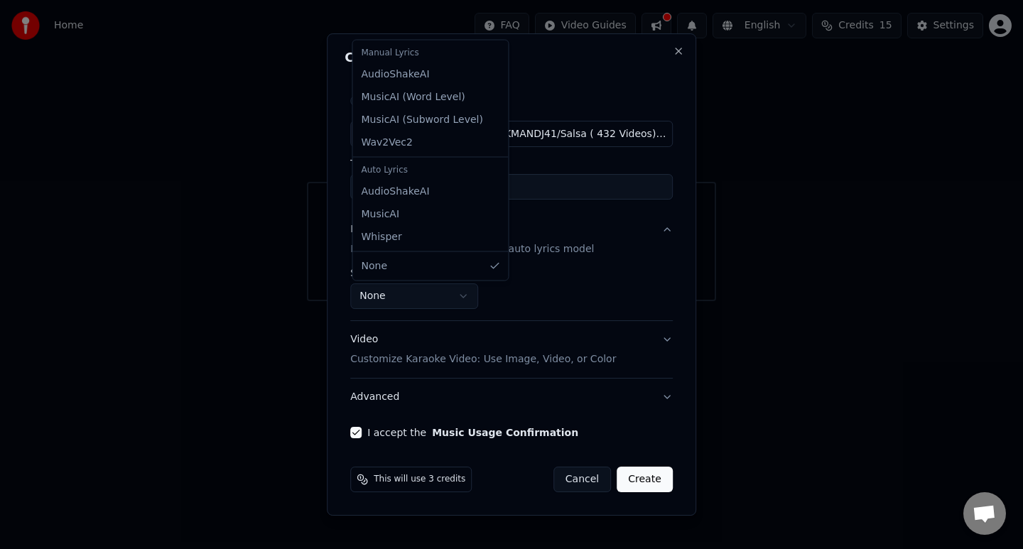
select select "**********"
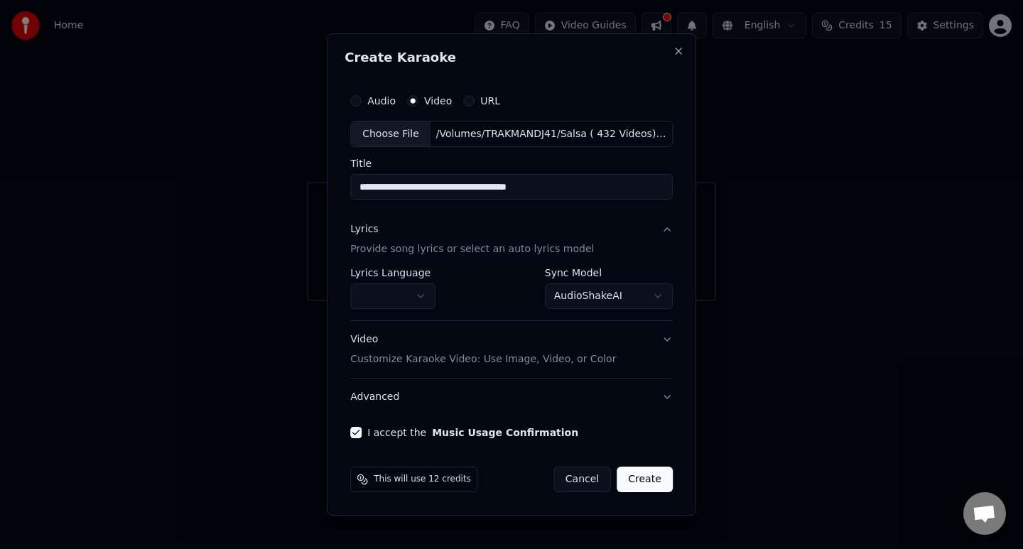
click at [653, 480] on button "Create" at bounding box center [644, 480] width 56 height 26
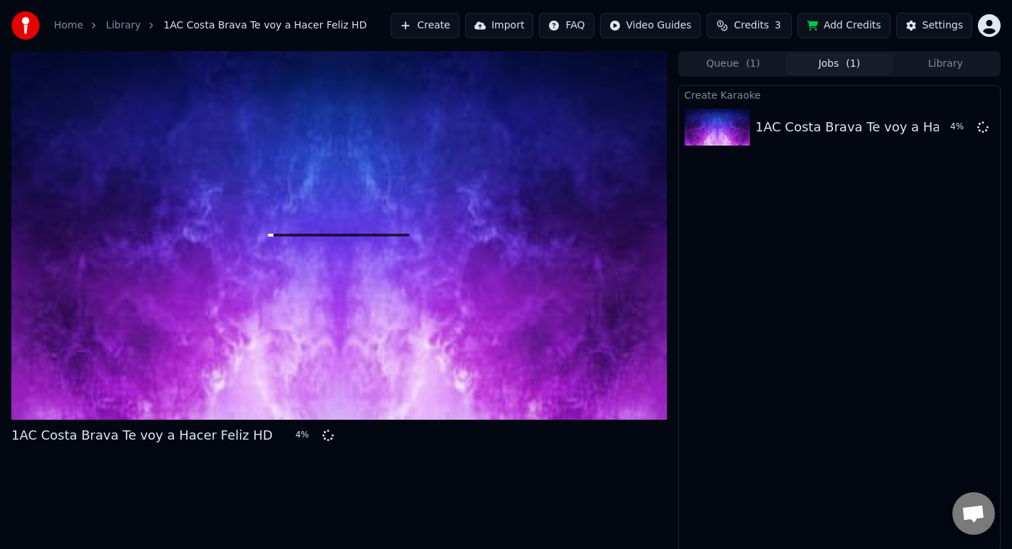
click at [957, 68] on button "Library" at bounding box center [946, 64] width 106 height 21
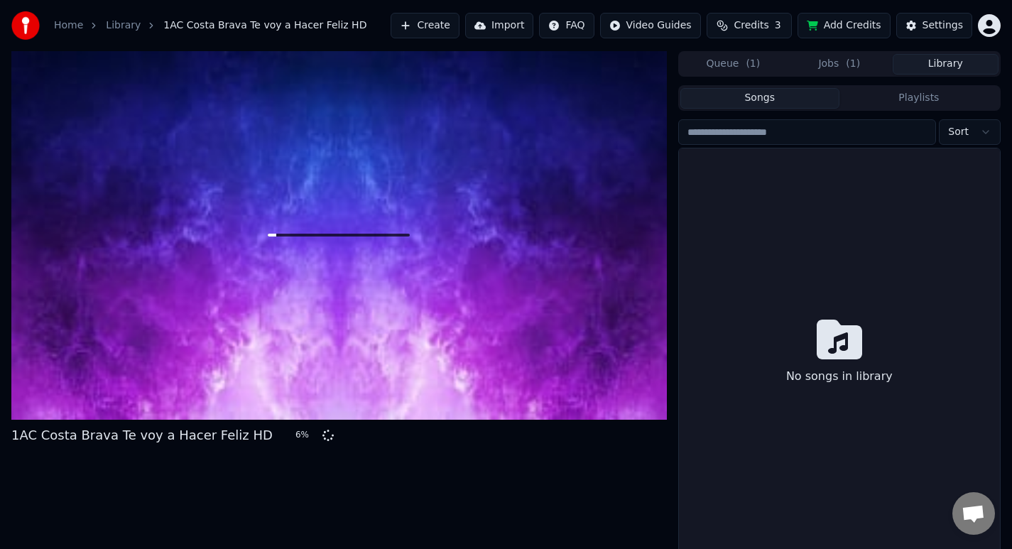
click at [927, 65] on button "Library" at bounding box center [946, 64] width 106 height 21
click at [842, 64] on button "Jobs ( 1 )" at bounding box center [839, 64] width 106 height 21
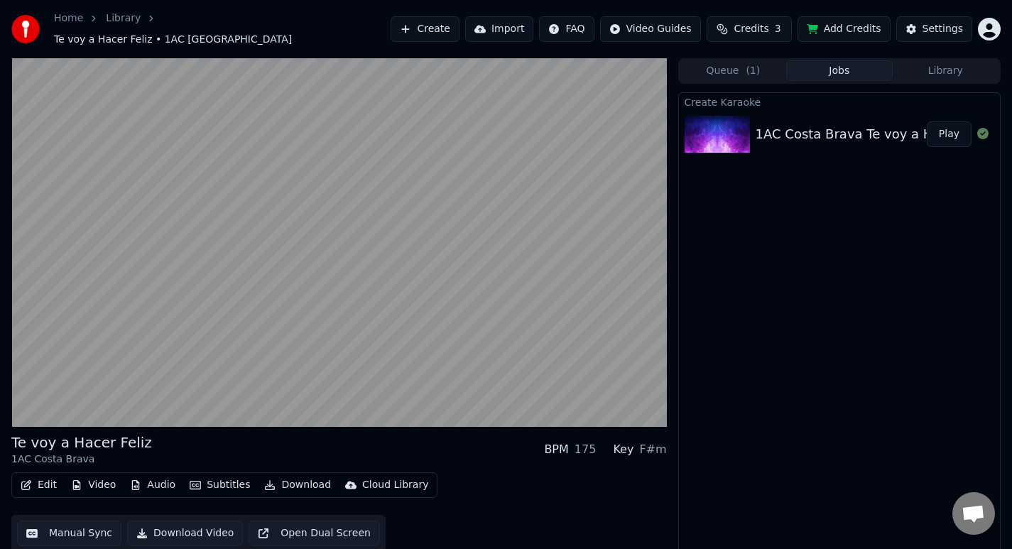
click at [155, 480] on button "Audio" at bounding box center [152, 485] width 57 height 20
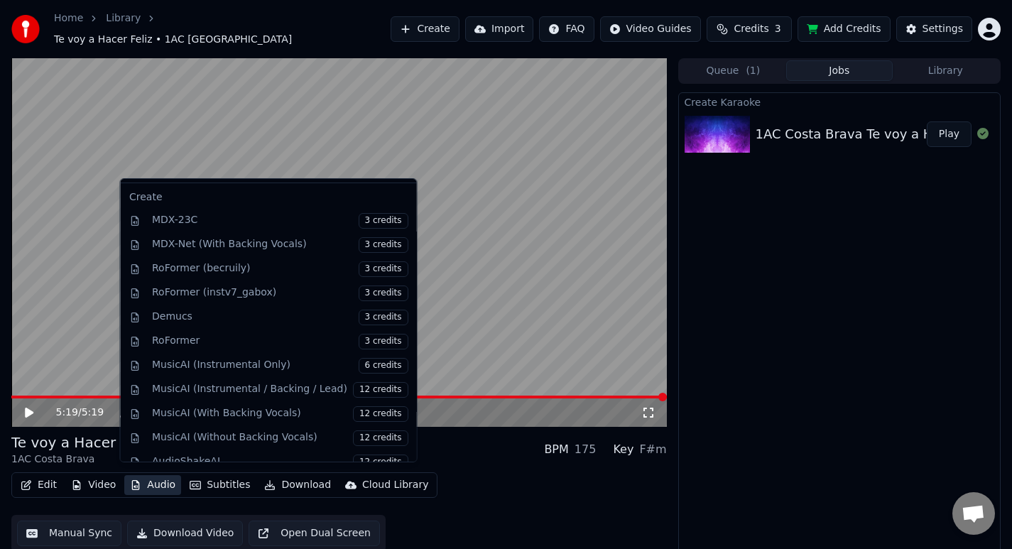
scroll to position [131, 0]
click at [489, 512] on div "Edit Video Audio Subtitles Download Cloud Library Manual Sync Download Video Op…" at bounding box center [338, 512] width 655 height 80
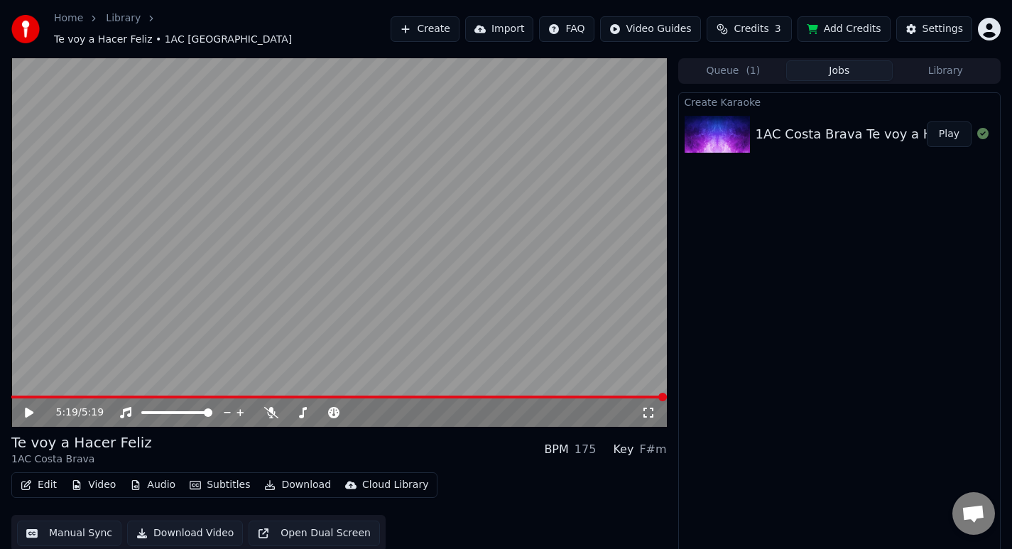
click at [38, 479] on button "Edit" at bounding box center [39, 485] width 48 height 20
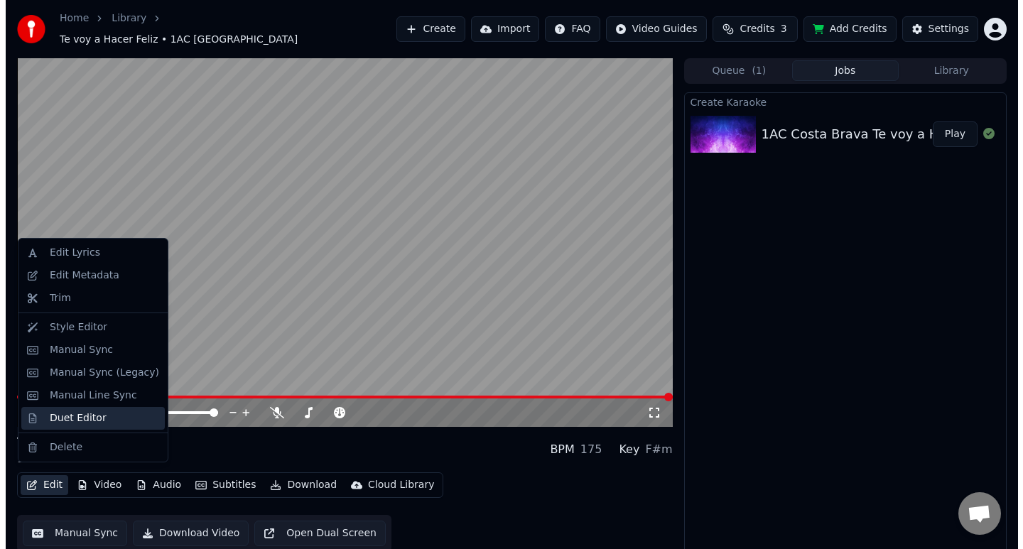
scroll to position [3, 0]
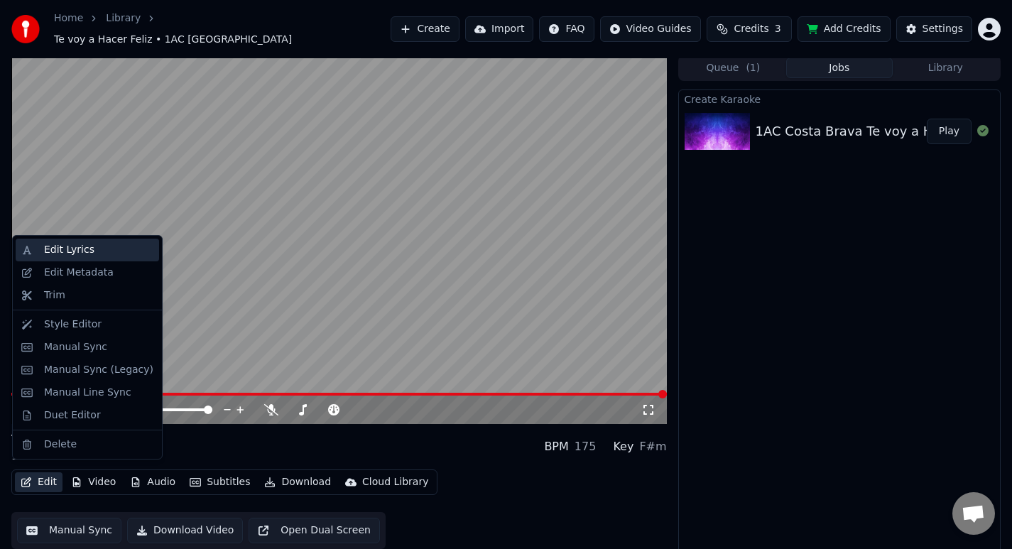
click at [85, 250] on div "Edit Lyrics" at bounding box center [69, 250] width 50 height 14
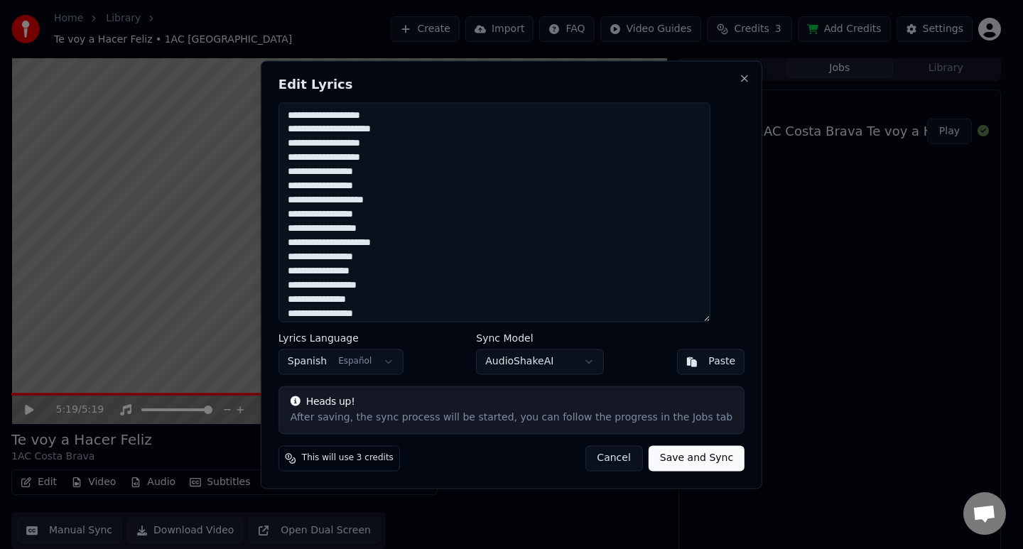
click at [399, 187] on textarea at bounding box center [494, 211] width 432 height 219
click at [334, 217] on textarea at bounding box center [494, 211] width 432 height 219
click at [364, 259] on textarea at bounding box center [494, 211] width 432 height 219
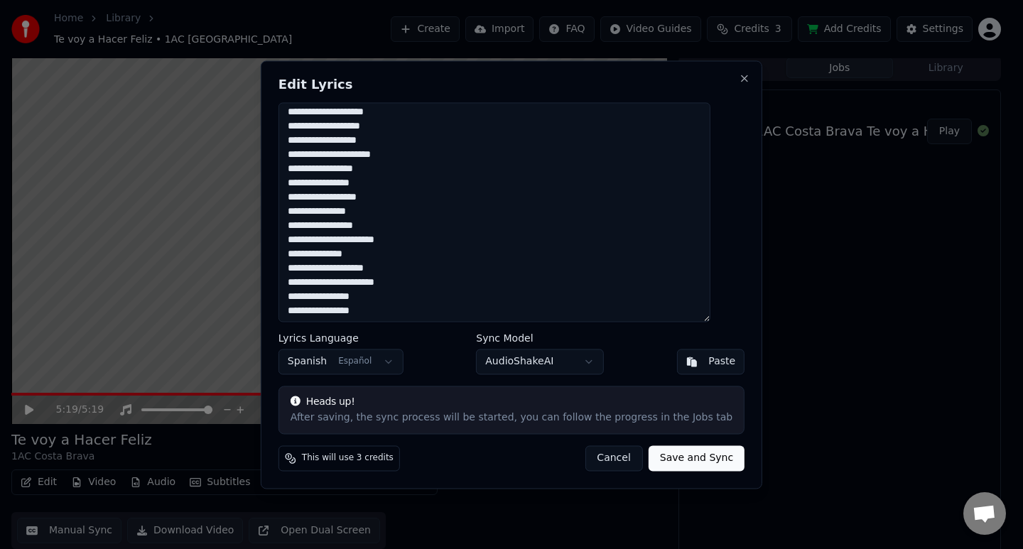
click at [341, 285] on textarea at bounding box center [494, 211] width 432 height 219
click at [311, 214] on textarea at bounding box center [494, 211] width 432 height 219
click at [342, 214] on textarea at bounding box center [494, 211] width 432 height 219
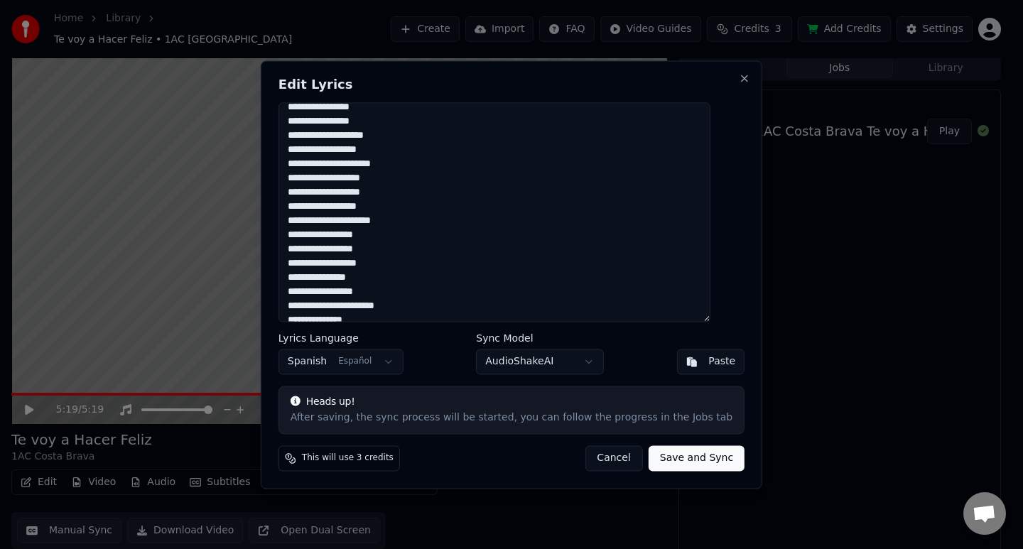
scroll to position [279, 0]
click at [358, 235] on textarea at bounding box center [494, 211] width 432 height 219
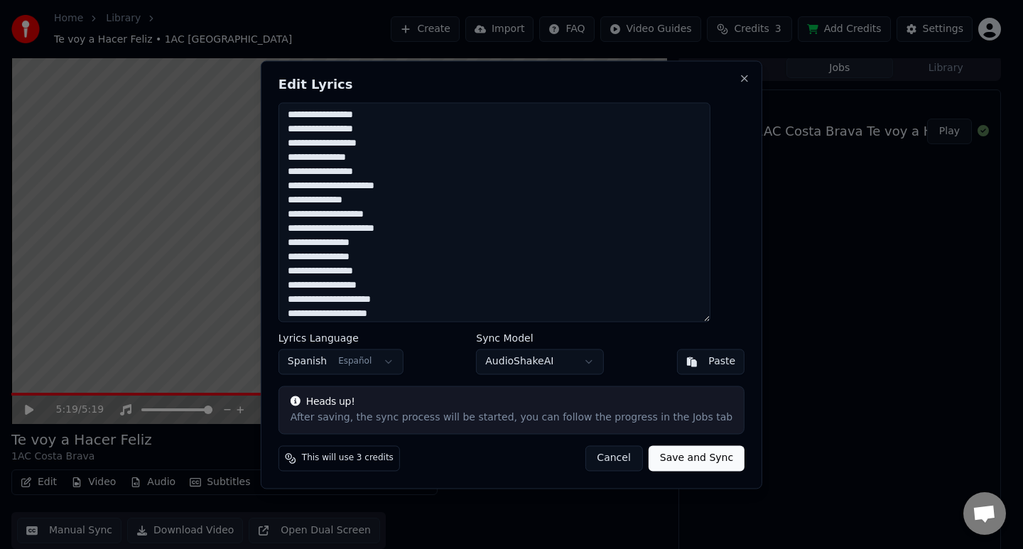
scroll to position [400, 0]
click at [312, 270] on textarea at bounding box center [494, 211] width 432 height 219
click at [448, 258] on textarea at bounding box center [494, 211] width 432 height 219
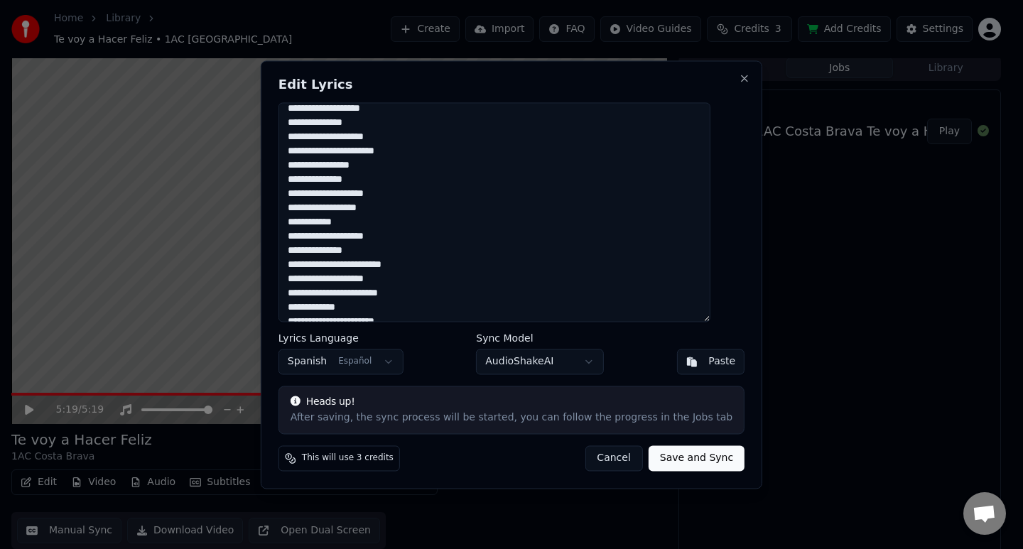
scroll to position [626, 0]
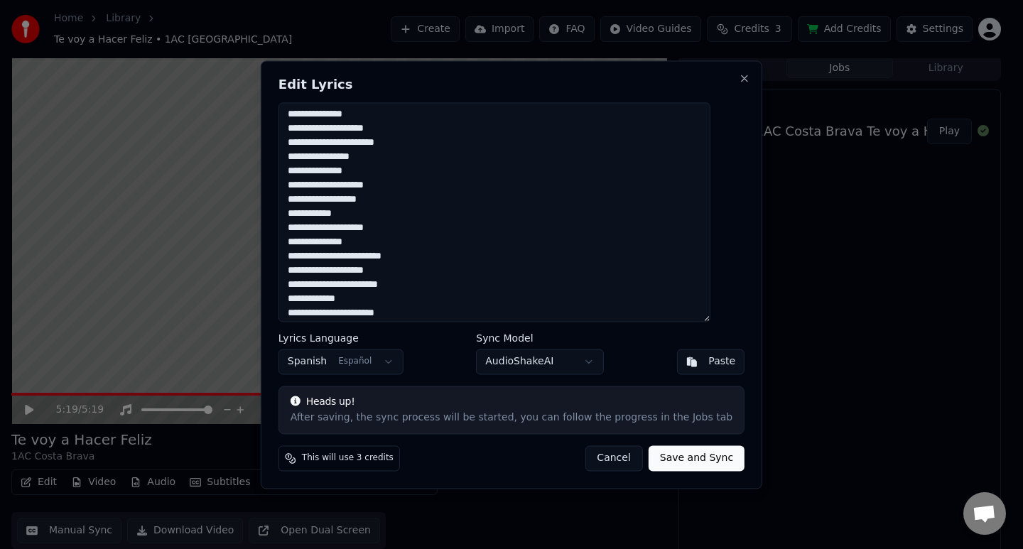
click at [389, 240] on textarea at bounding box center [494, 211] width 432 height 219
click at [420, 243] on textarea at bounding box center [494, 211] width 432 height 219
click at [413, 258] on textarea at bounding box center [494, 211] width 432 height 219
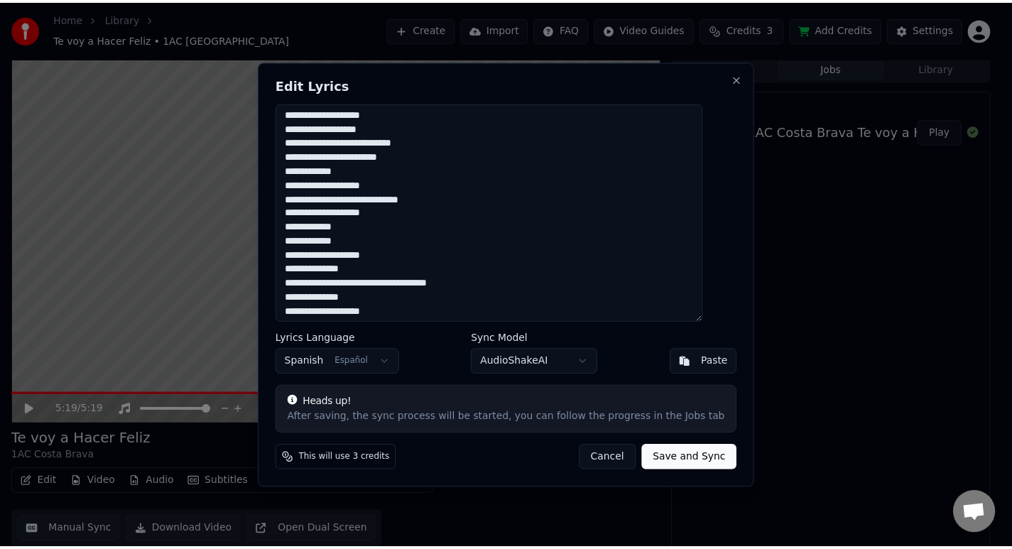
scroll to position [858, 0]
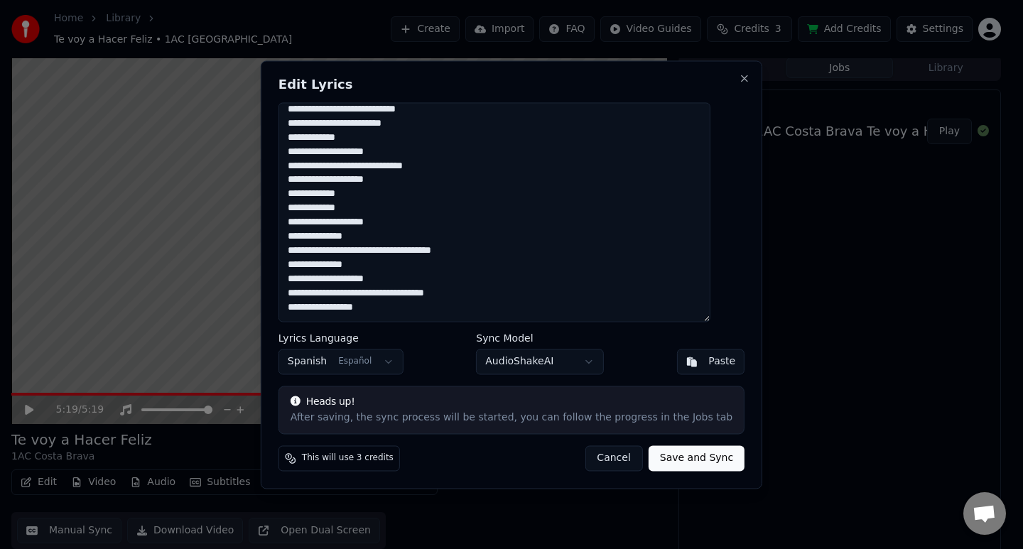
type textarea "**********"
click at [672, 457] on button "Save and Sync" at bounding box center [696, 458] width 96 height 26
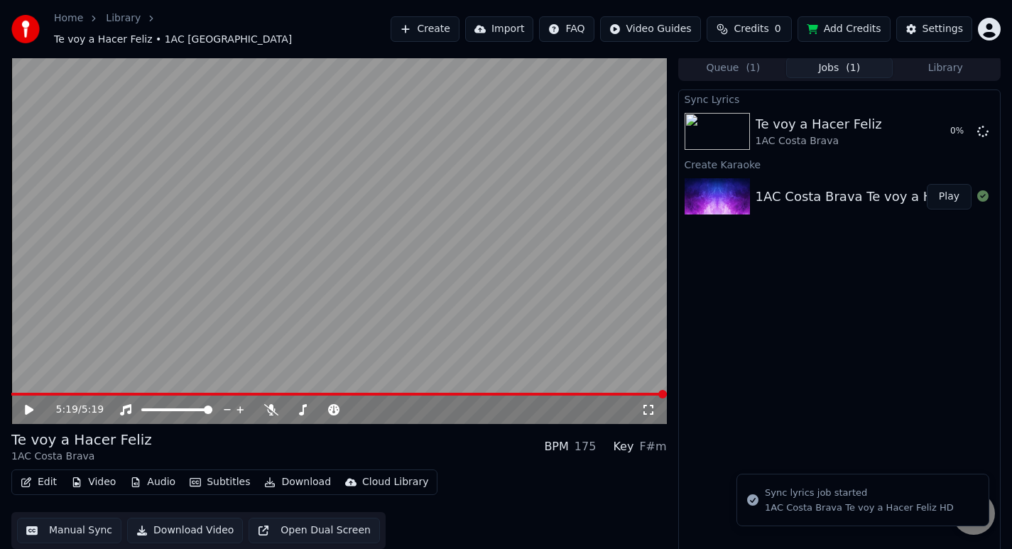
click at [28, 405] on icon at bounding box center [29, 410] width 9 height 10
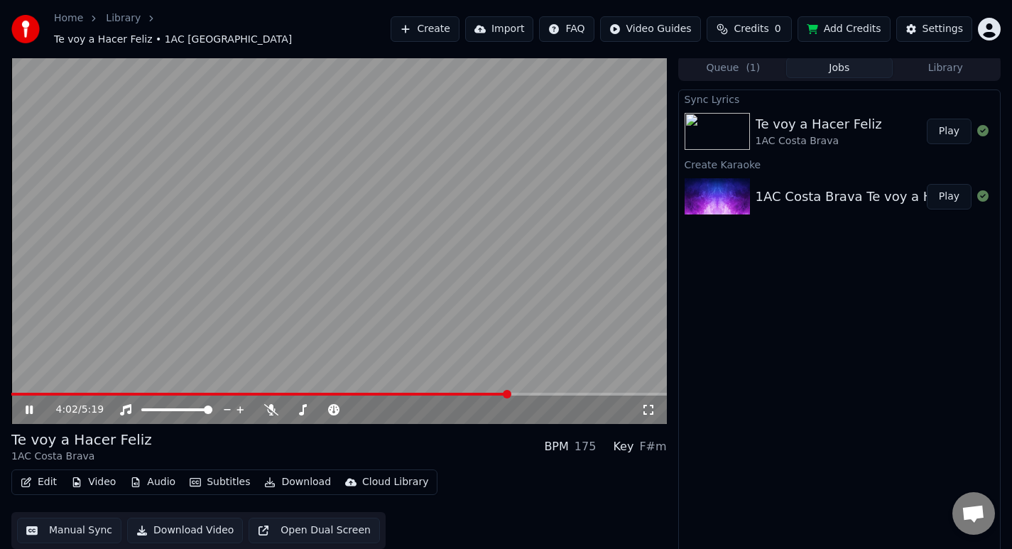
click at [23, 404] on icon at bounding box center [39, 409] width 33 height 11
click at [11, 398] on span at bounding box center [15, 394] width 9 height 9
click at [94, 475] on button "Video" at bounding box center [93, 482] width 56 height 20
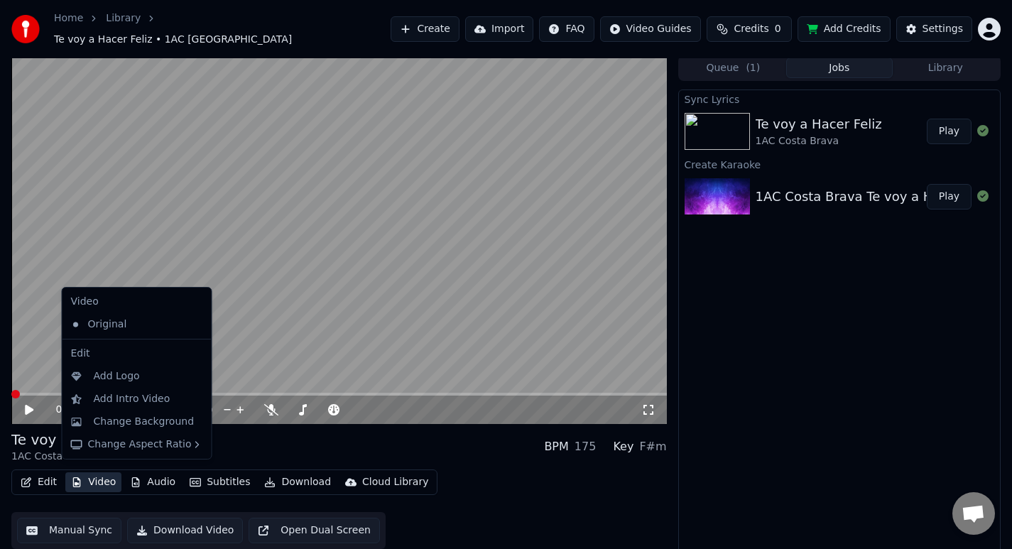
click at [136, 359] on div "Edit" at bounding box center [136, 353] width 143 height 23
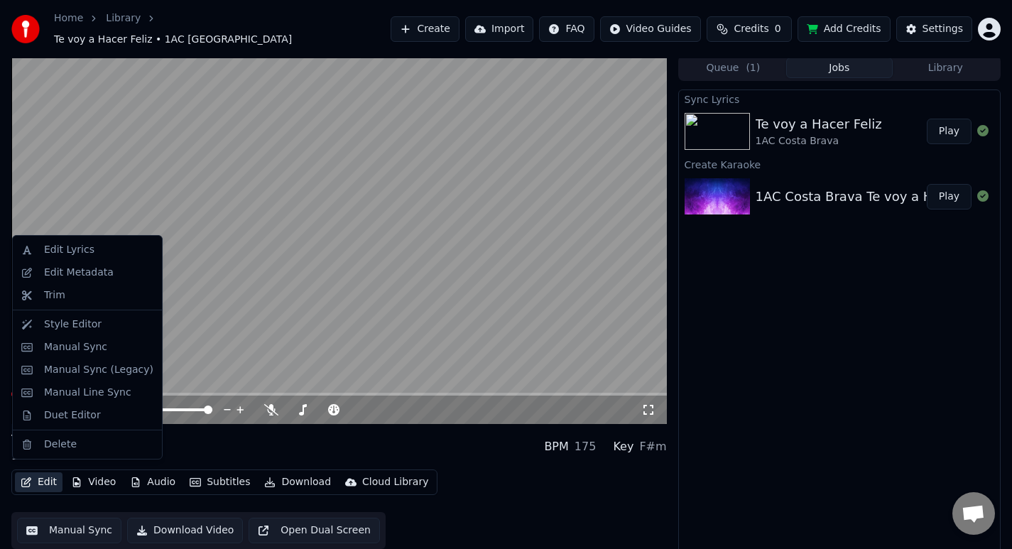
click at [42, 474] on button "Edit" at bounding box center [39, 482] width 48 height 20
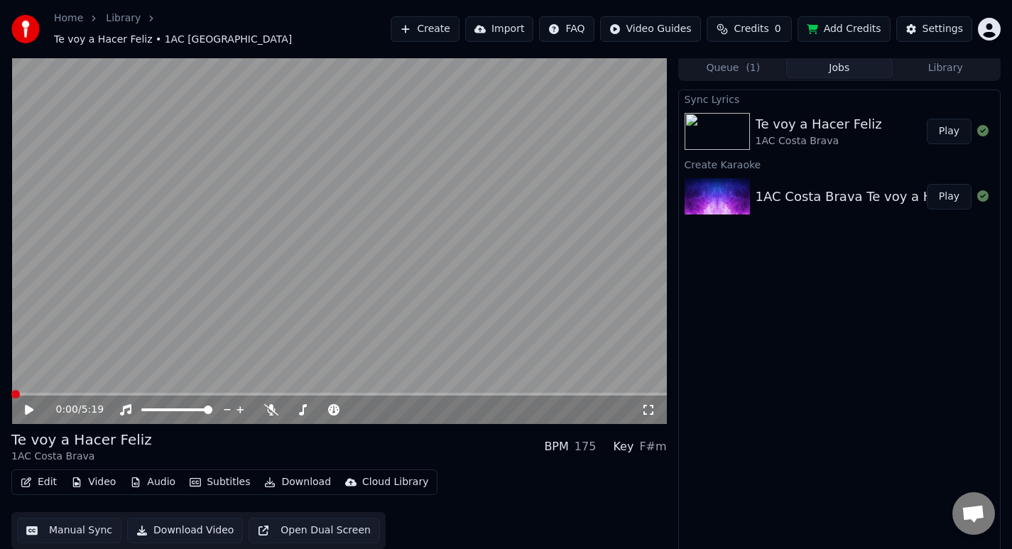
click at [42, 474] on button "Edit" at bounding box center [39, 482] width 48 height 20
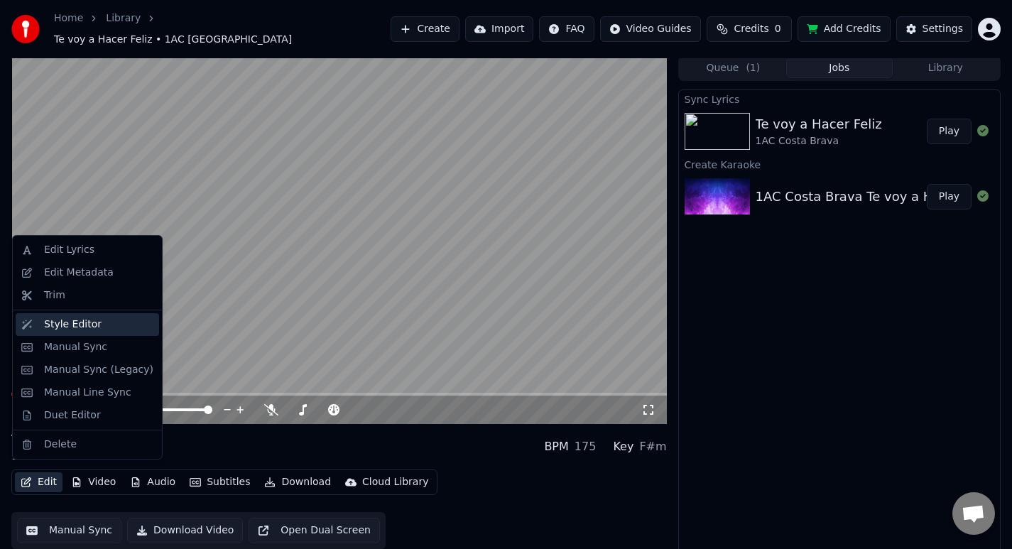
click at [92, 321] on div "Style Editor" at bounding box center [73, 324] width 58 height 14
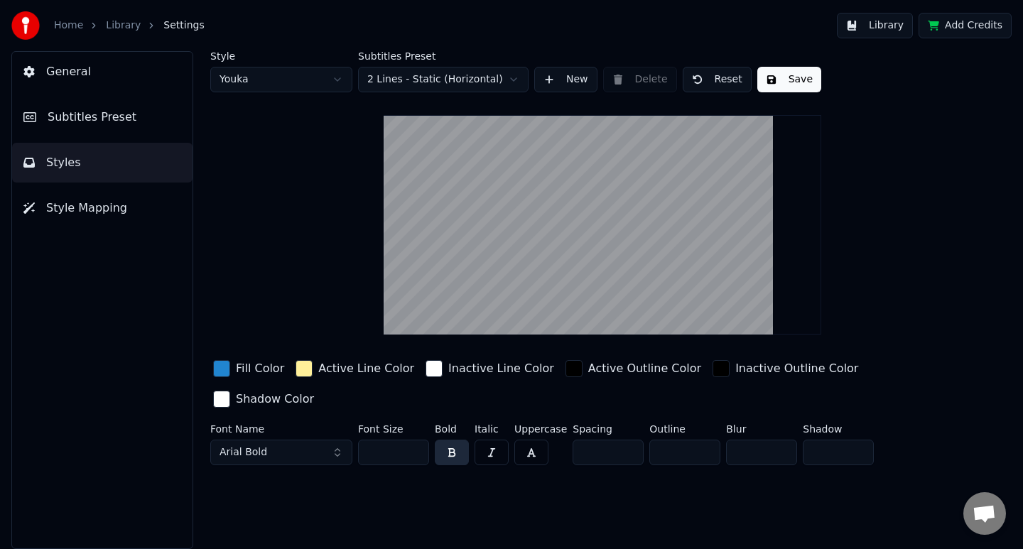
click at [565, 369] on div "button" at bounding box center [573, 368] width 17 height 17
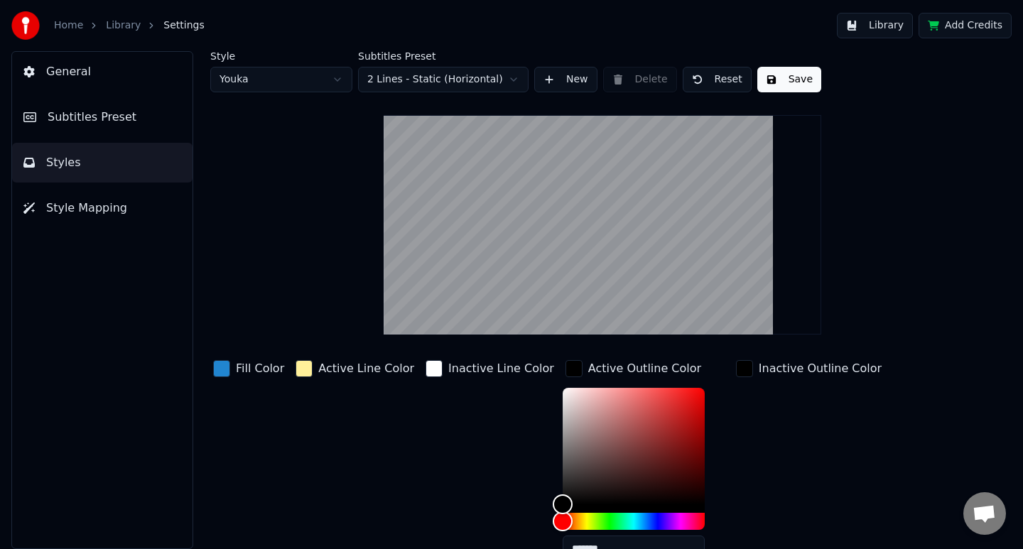
click at [736, 368] on div "button" at bounding box center [744, 368] width 17 height 17
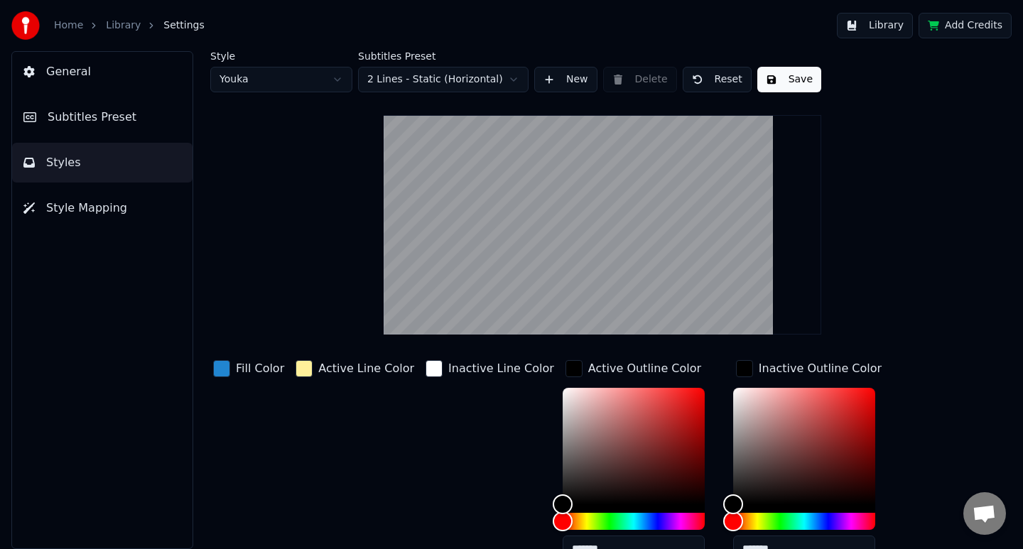
click at [736, 368] on div "button" at bounding box center [744, 368] width 17 height 17
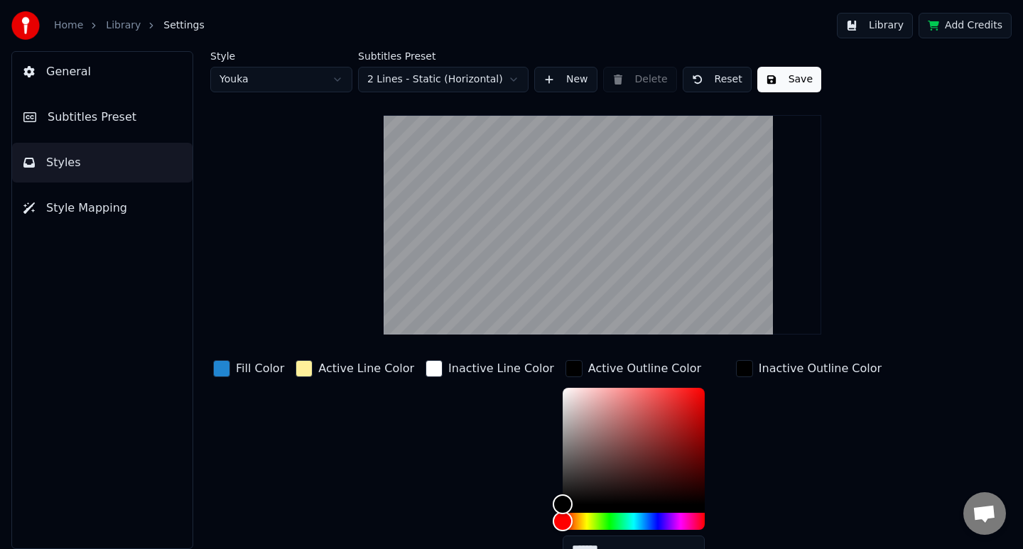
click at [565, 366] on div "button" at bounding box center [573, 368] width 17 height 17
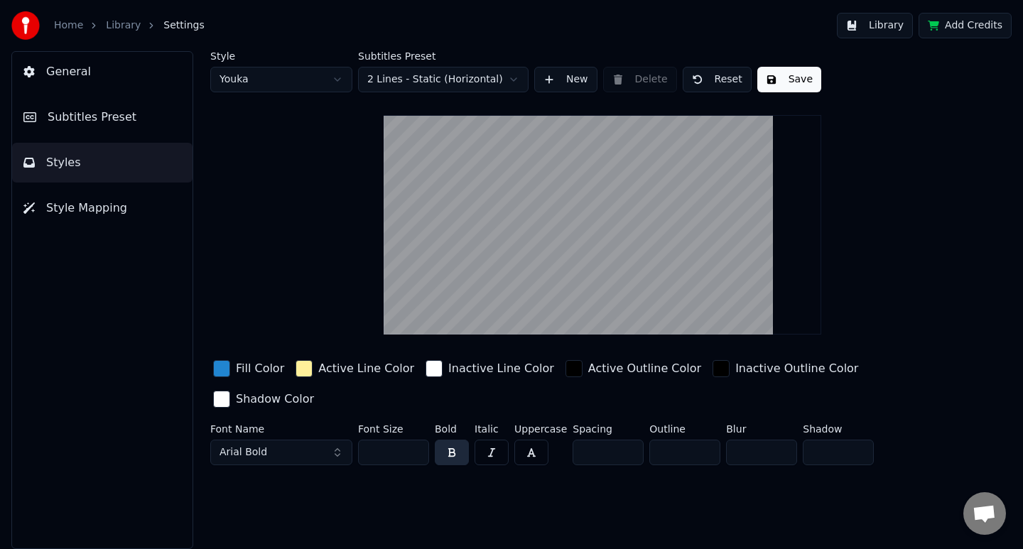
click at [114, 209] on span "Style Mapping" at bounding box center [86, 208] width 81 height 17
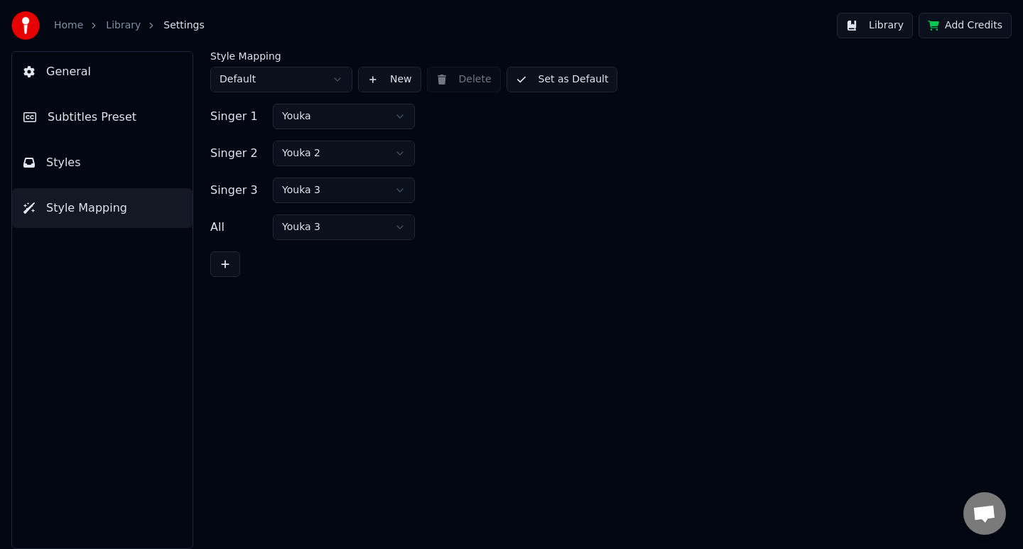
click at [332, 81] on html "Home Library Settings Library Add Credits General Subtitles Preset Styles Style…" at bounding box center [511, 274] width 1023 height 549
click at [562, 83] on button "Set as Default" at bounding box center [561, 80] width 111 height 26
click at [562, 83] on button "Done" at bounding box center [539, 80] width 67 height 26
click at [550, 78] on button "Done" at bounding box center [539, 80] width 67 height 26
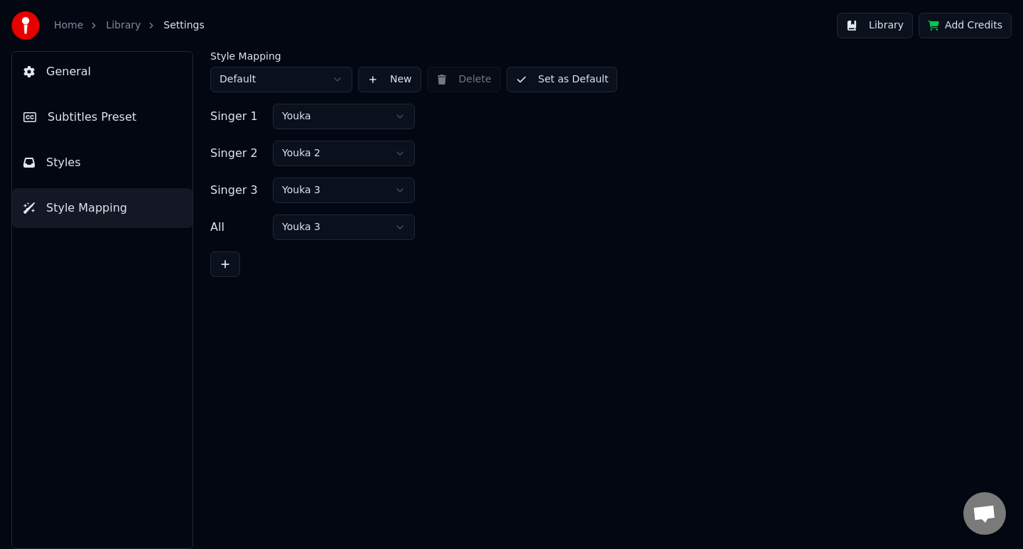
click at [114, 160] on button "Styles" at bounding box center [102, 163] width 180 height 40
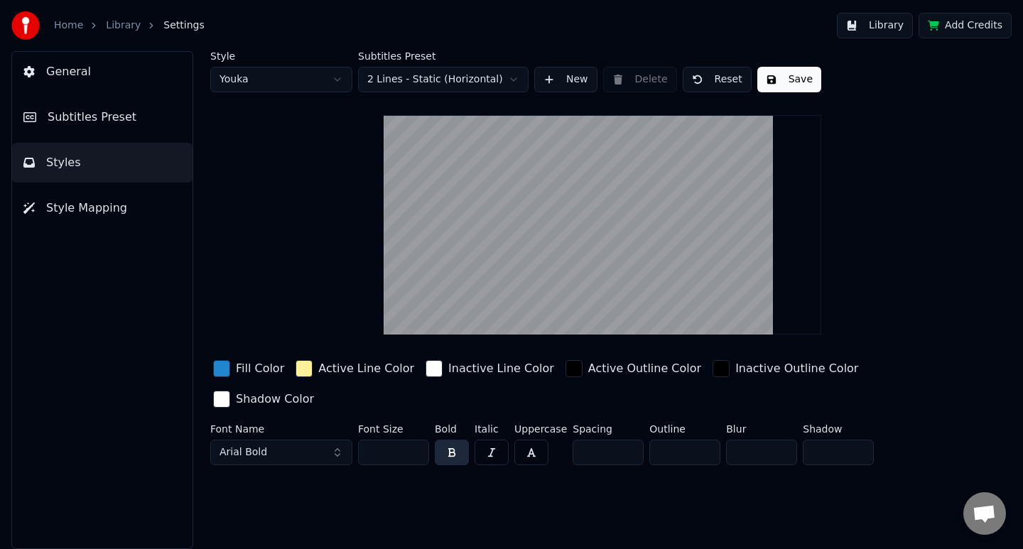
click at [511, 80] on html "Home Library Settings Library Add Credits General Subtitles Preset Styles Style…" at bounding box center [511, 274] width 1023 height 549
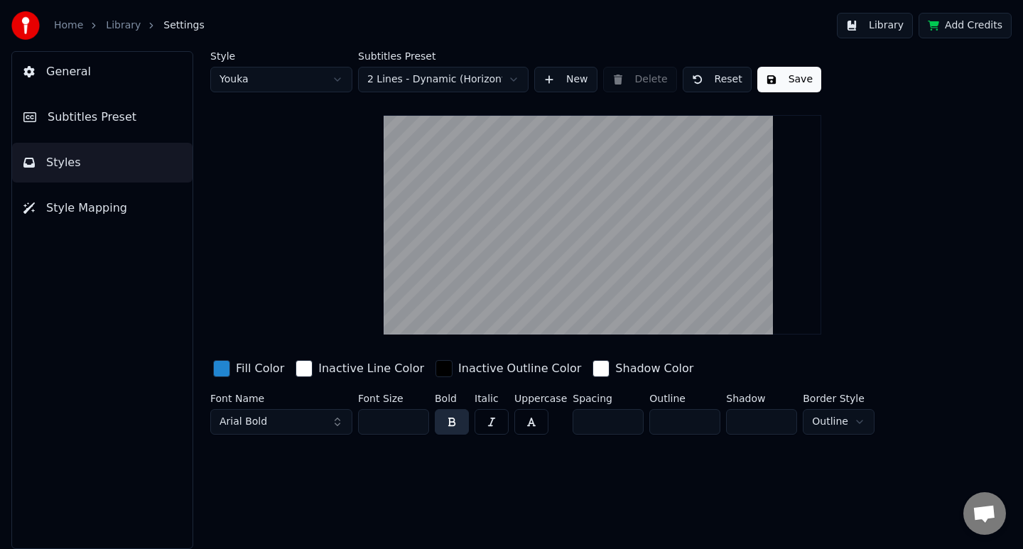
click at [513, 78] on html "Home Library Settings Library Add Credits General Subtitles Preset Styles Style…" at bounding box center [511, 274] width 1023 height 549
click at [507, 84] on html "Home Library Settings Library Add Credits General Subtitles Preset Styles Style…" at bounding box center [511, 274] width 1023 height 549
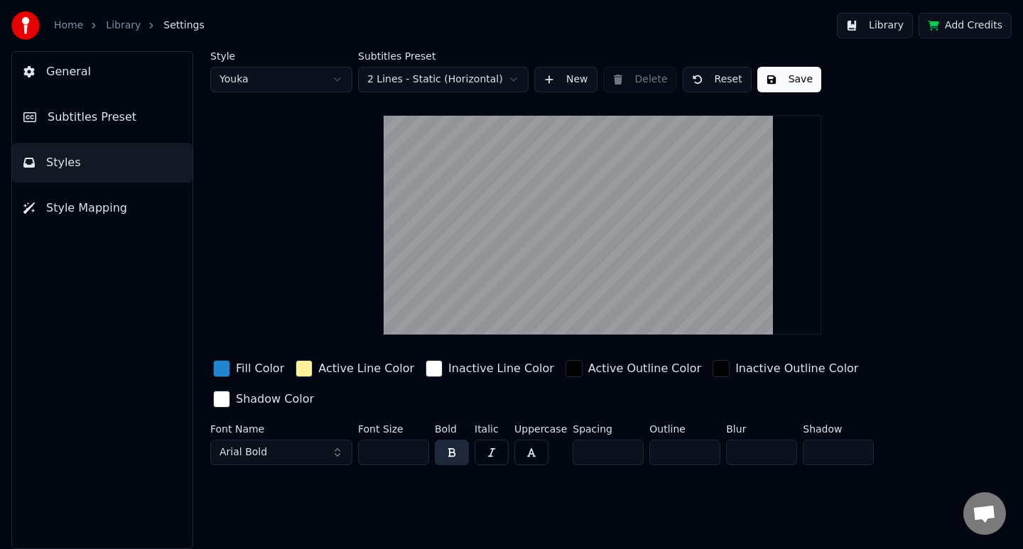
click at [504, 80] on html "Home Library Settings Library Add Credits General Subtitles Preset Styles Style…" at bounding box center [511, 274] width 1023 height 549
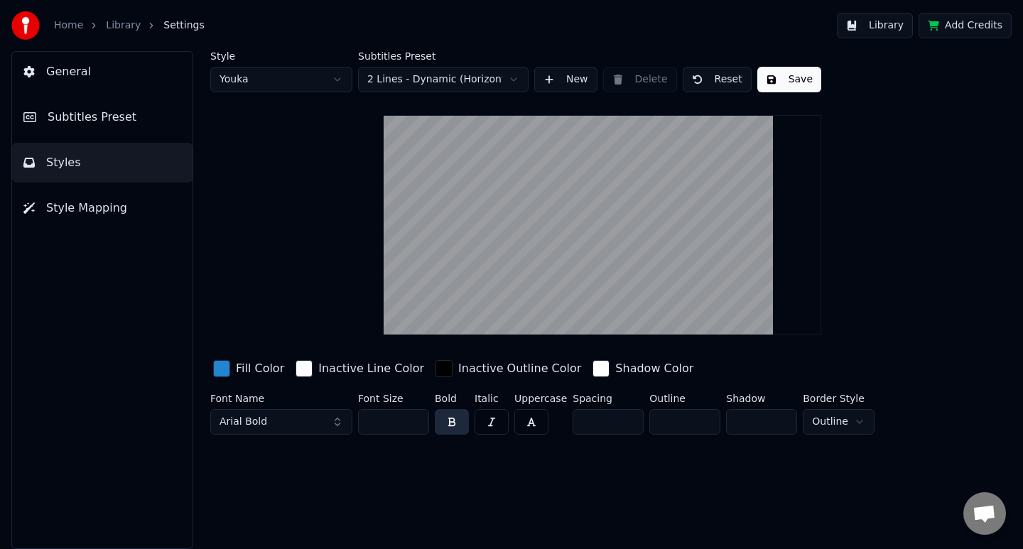
click at [334, 82] on html "Home Library Settings Library Add Credits General Subtitles Preset Styles Style…" at bounding box center [511, 274] width 1023 height 549
click at [339, 82] on html "Home Library Settings Library Add Credits General Subtitles Preset Styles Style…" at bounding box center [511, 274] width 1023 height 549
click at [339, 75] on html "Home Library Settings Library Add Credits General Subtitles Preset Styles Style…" at bounding box center [511, 274] width 1023 height 549
click at [437, 373] on div "button" at bounding box center [443, 368] width 17 height 17
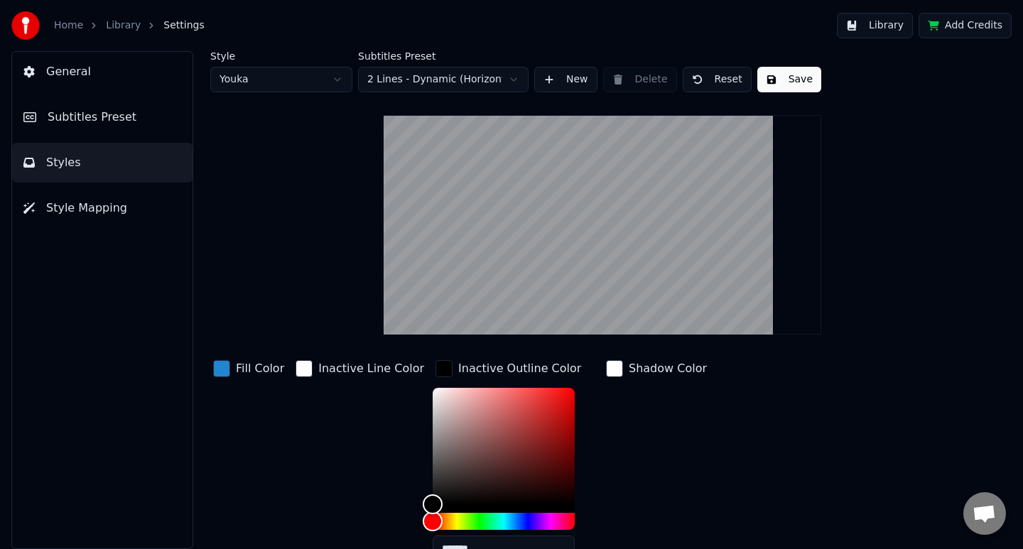
click at [437, 373] on div "button" at bounding box center [443, 368] width 17 height 17
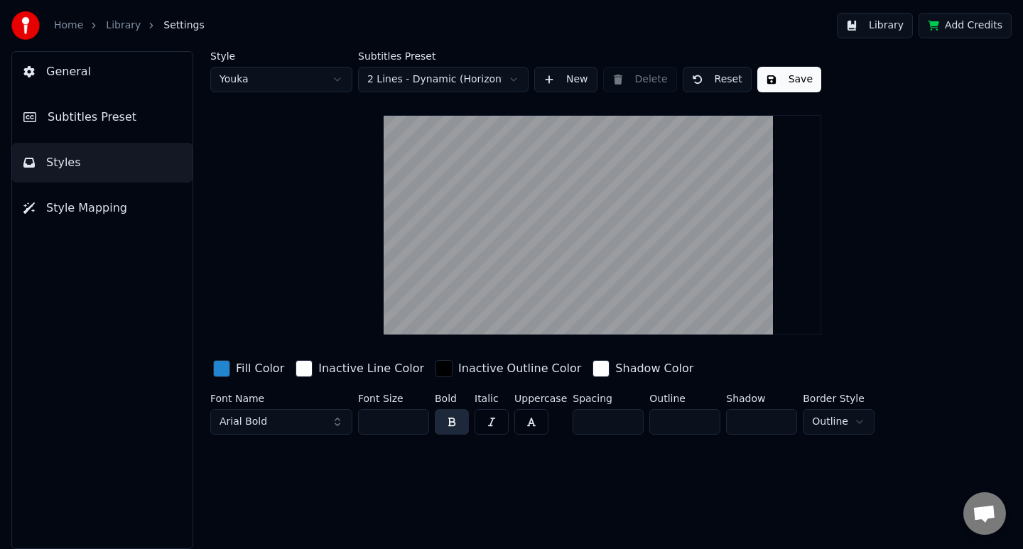
click at [601, 200] on video at bounding box center [601, 224] width 437 height 219
click at [596, 288] on video at bounding box center [601, 224] width 437 height 219
drag, startPoint x: 608, startPoint y: 287, endPoint x: 606, endPoint y: 190, distance: 97.3
click at [606, 190] on video at bounding box center [601, 224] width 437 height 219
click at [573, 77] on button "New" at bounding box center [565, 80] width 63 height 26
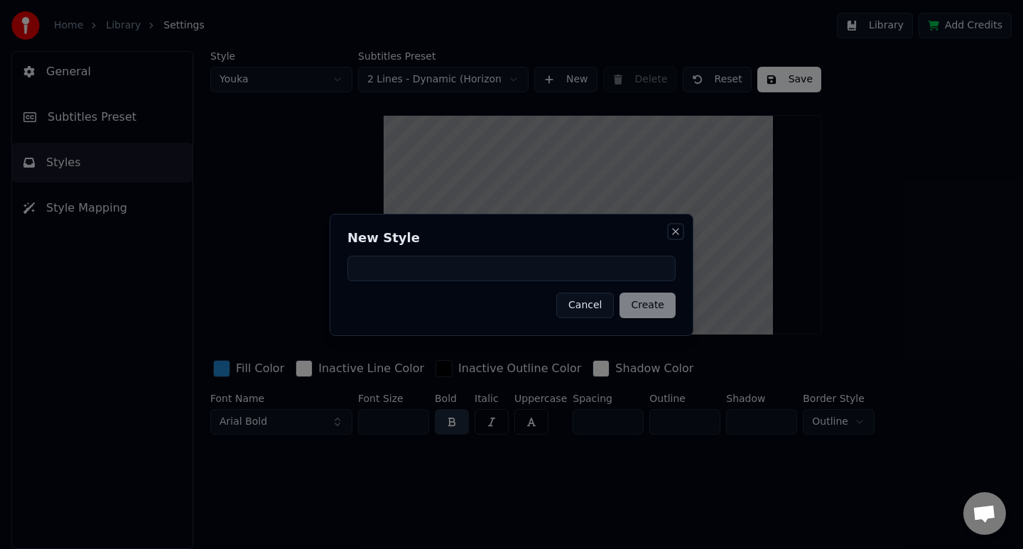
click at [679, 226] on button "Close" at bounding box center [675, 231] width 11 height 11
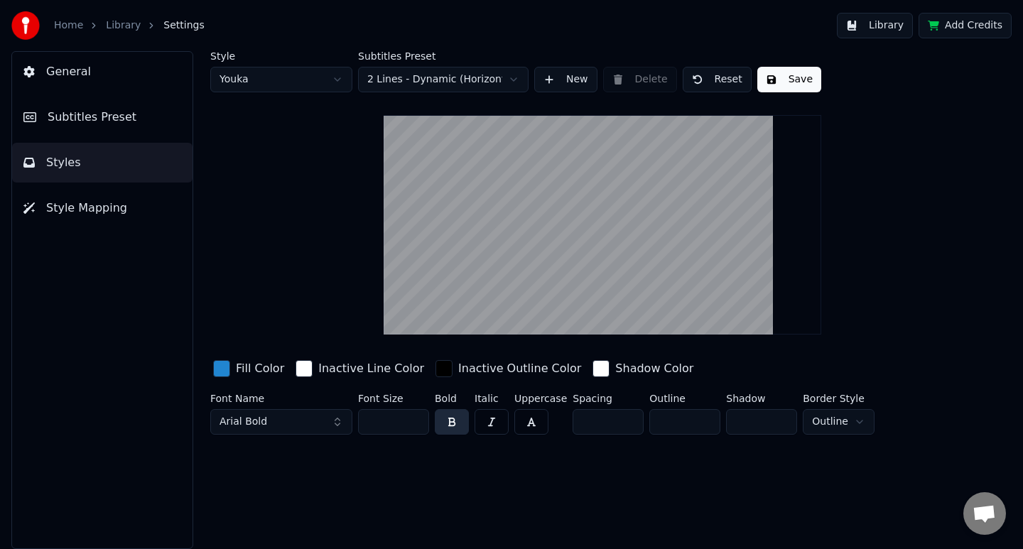
click at [512, 78] on html "Home Library Settings Library Add Credits General Subtitles Preset Styles Style…" at bounding box center [511, 274] width 1023 height 549
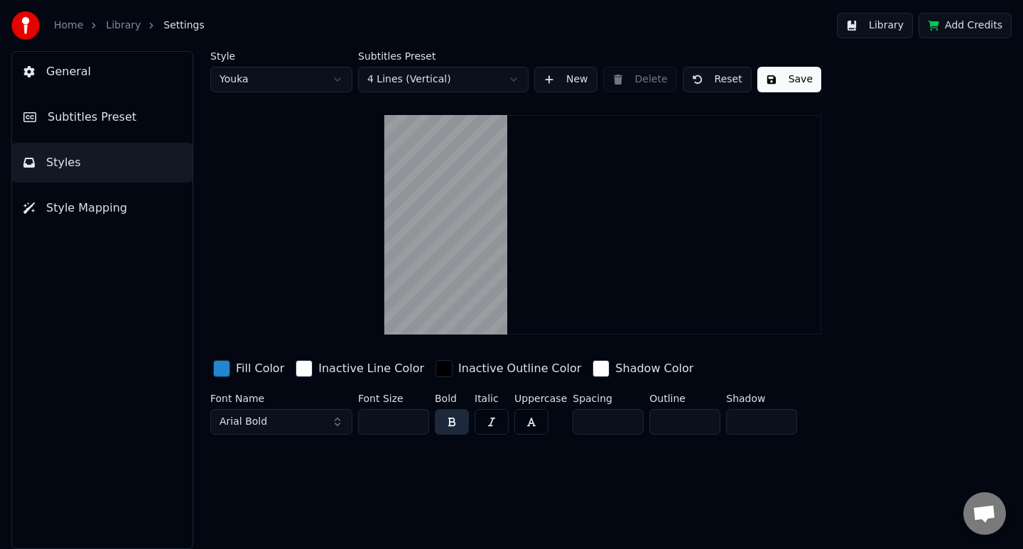
click at [506, 85] on html "Home Library Settings Library Add Credits General Subtitles Preset Styles Style…" at bounding box center [511, 274] width 1023 height 549
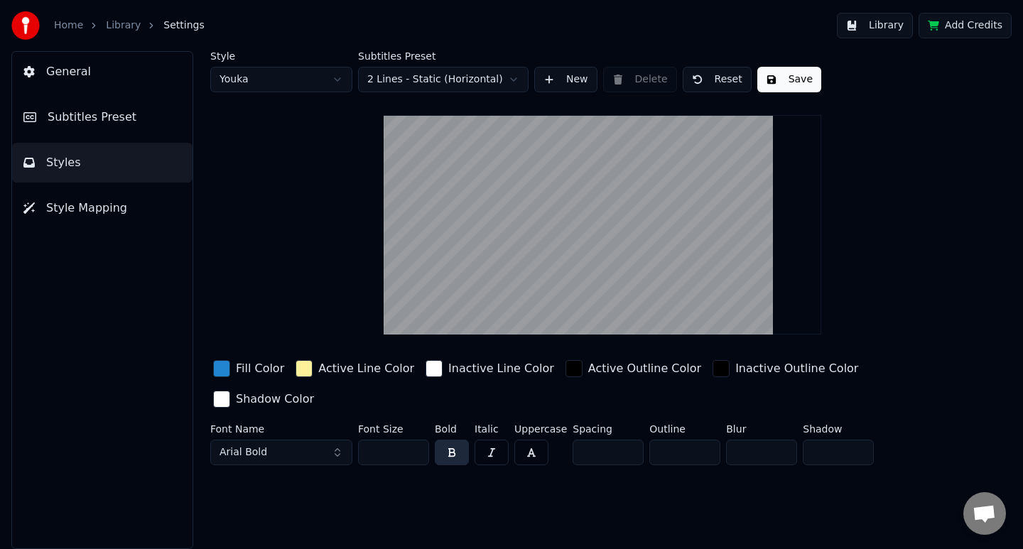
click at [117, 114] on span "Subtitles Preset" at bounding box center [92, 117] width 89 height 17
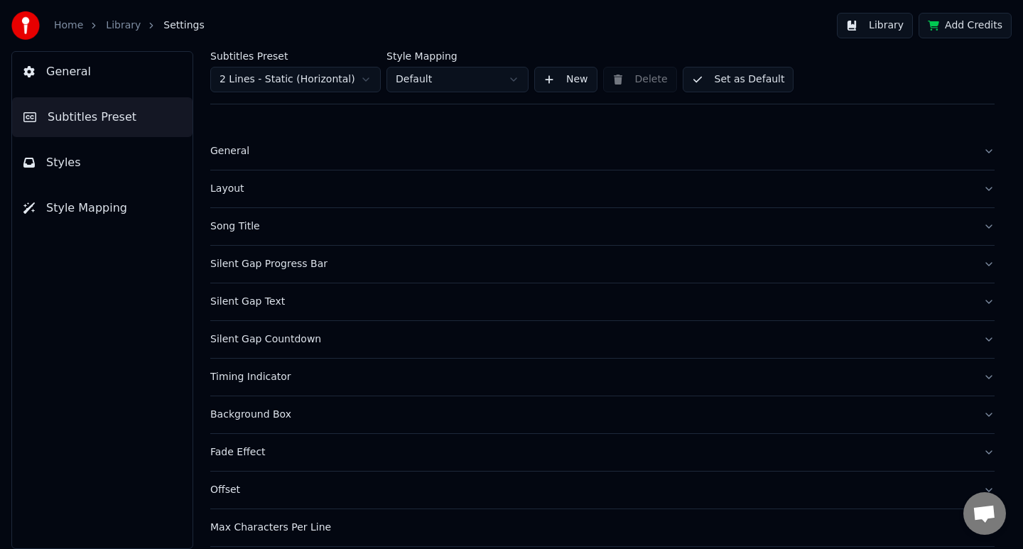
click at [147, 204] on button "Style Mapping" at bounding box center [102, 208] width 180 height 40
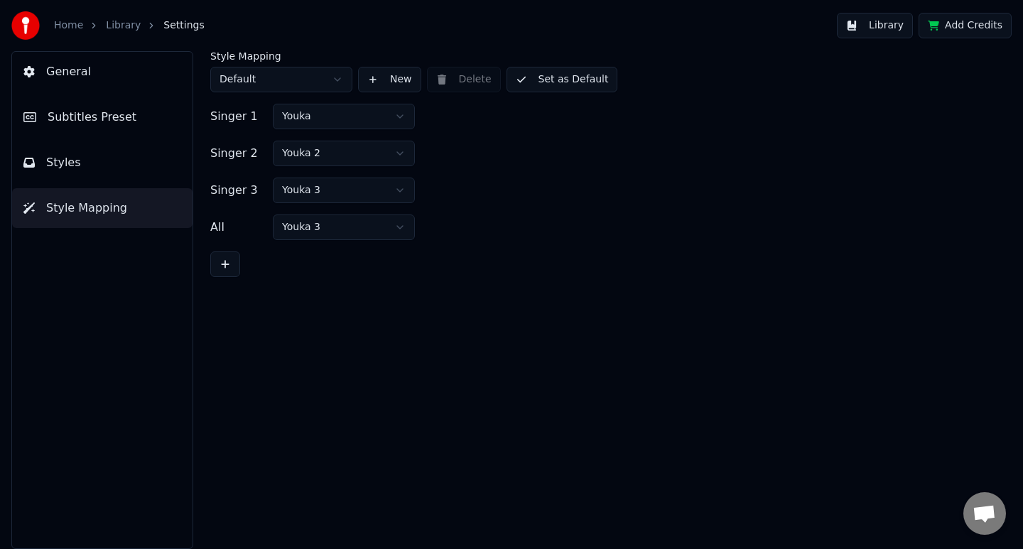
click at [136, 158] on button "Styles" at bounding box center [102, 163] width 180 height 40
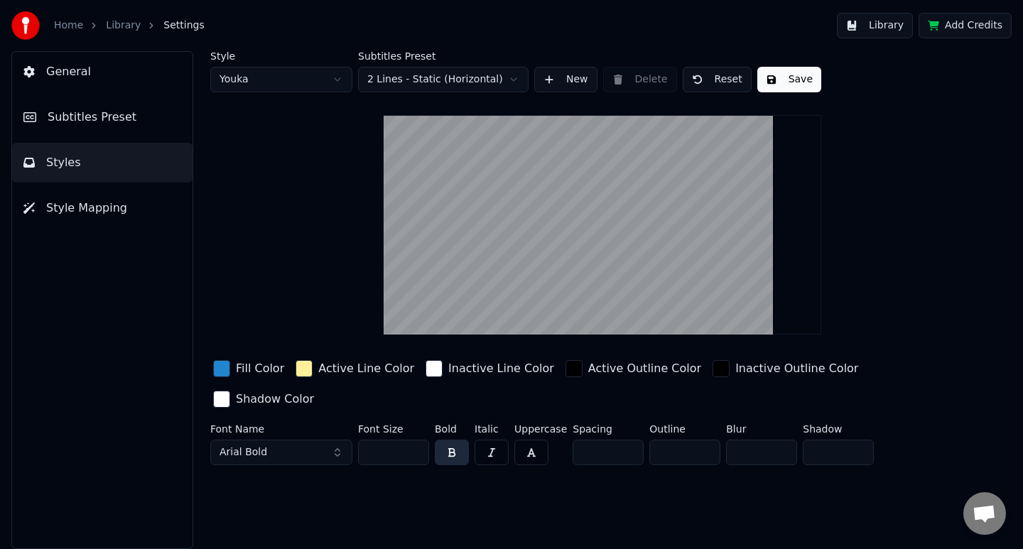
click at [124, 25] on link "Library" at bounding box center [123, 25] width 35 height 14
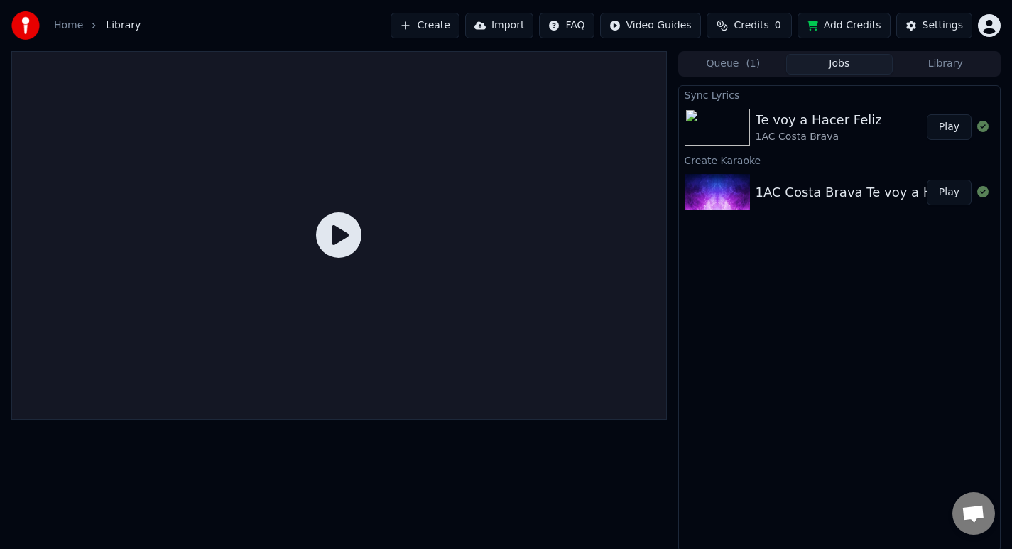
click at [70, 28] on link "Home" at bounding box center [68, 25] width 29 height 14
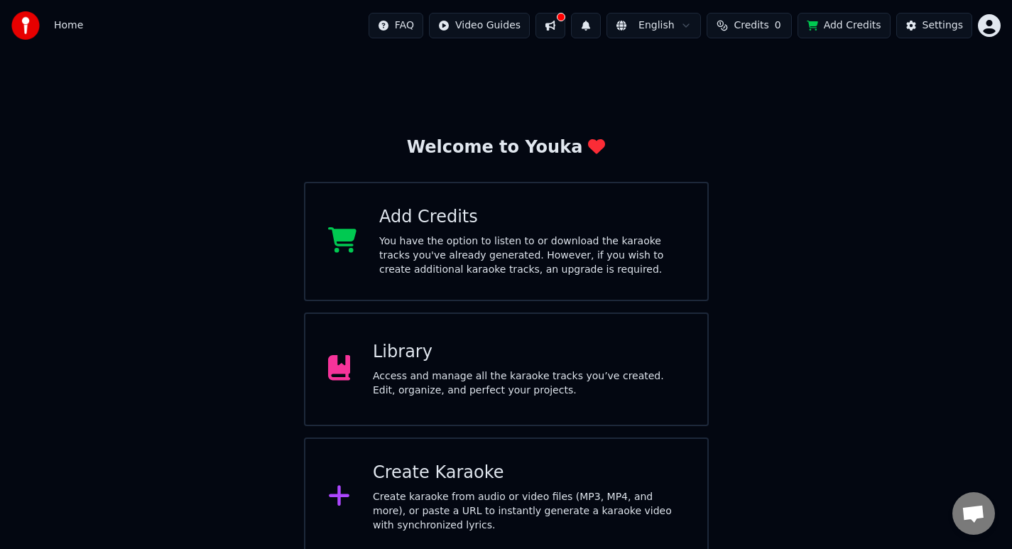
scroll to position [8, 0]
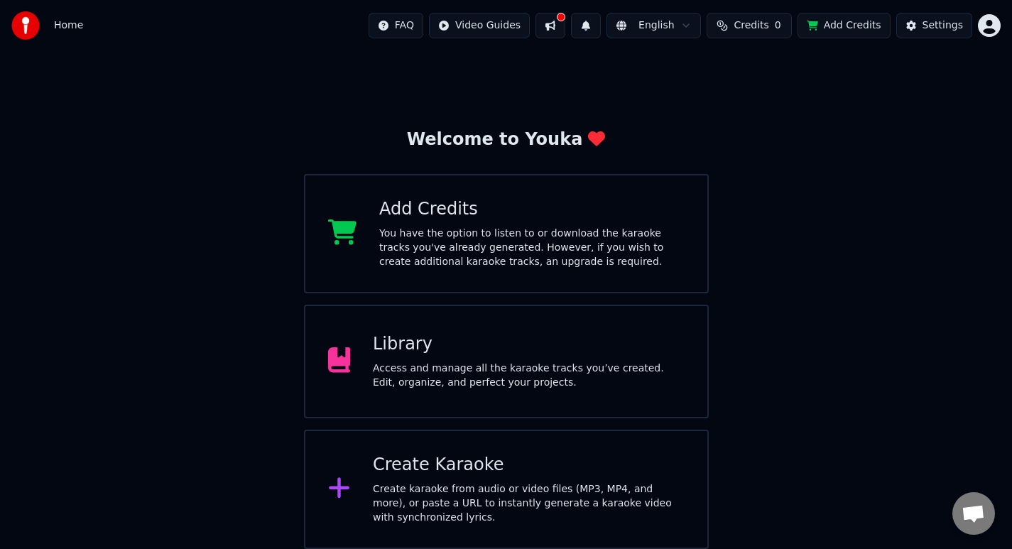
click at [559, 369] on div "Access and manage all the karaoke tracks you’ve created. Edit, organize, and pe…" at bounding box center [529, 375] width 312 height 28
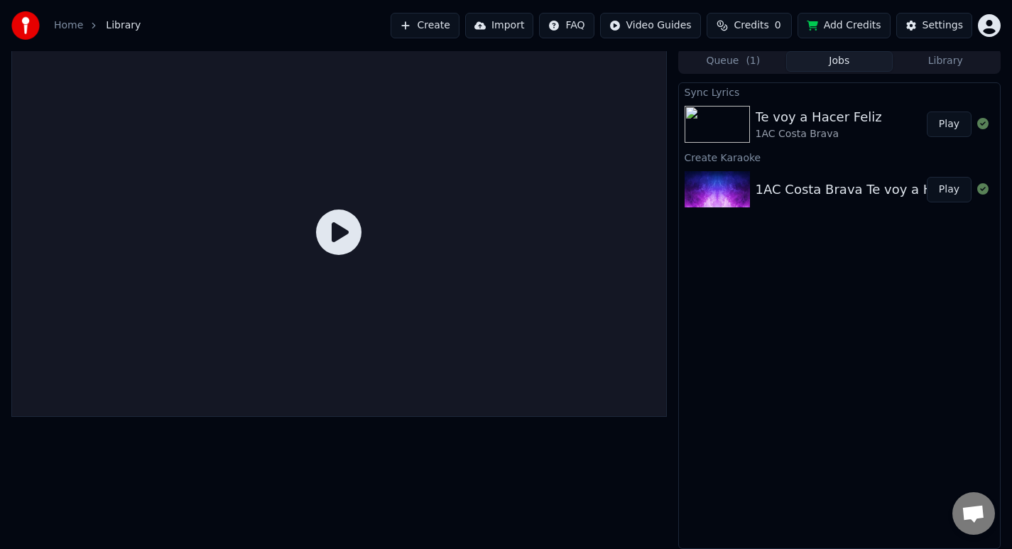
click at [827, 127] on div "1AC Costa Brava" at bounding box center [819, 134] width 126 height 14
click at [357, 241] on icon at bounding box center [338, 231] width 45 height 45
click at [339, 231] on icon at bounding box center [338, 231] width 45 height 45
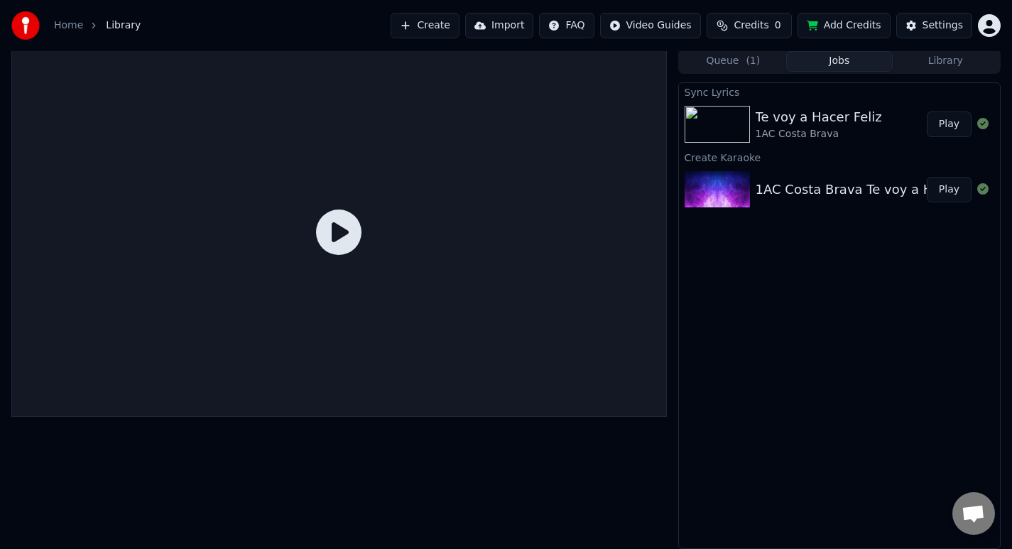
click at [768, 117] on div "Te voy a Hacer Feliz" at bounding box center [819, 117] width 126 height 20
click at [728, 62] on button "Queue ( 1 )" at bounding box center [733, 61] width 106 height 21
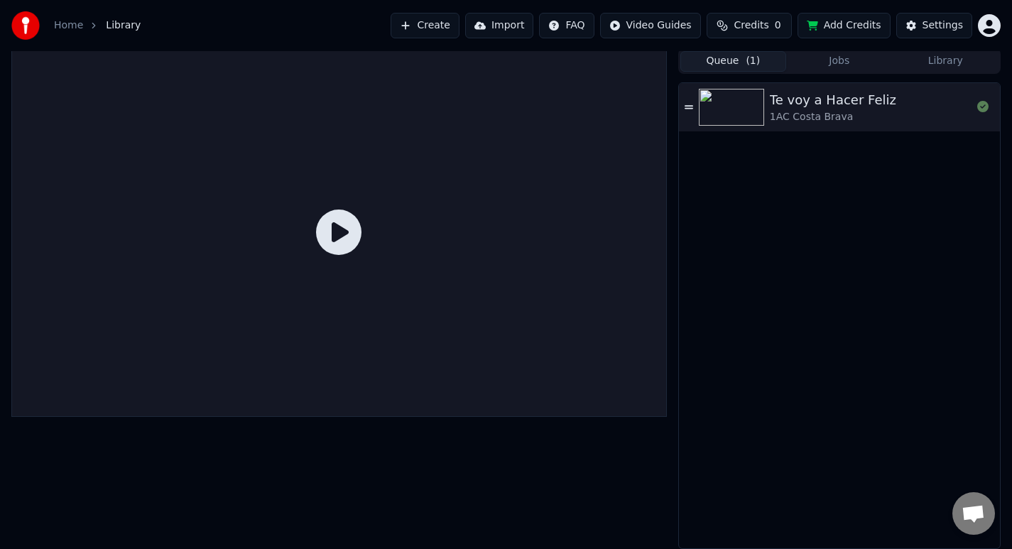
click at [826, 113] on div "1AC Costa Brava" at bounding box center [833, 117] width 126 height 14
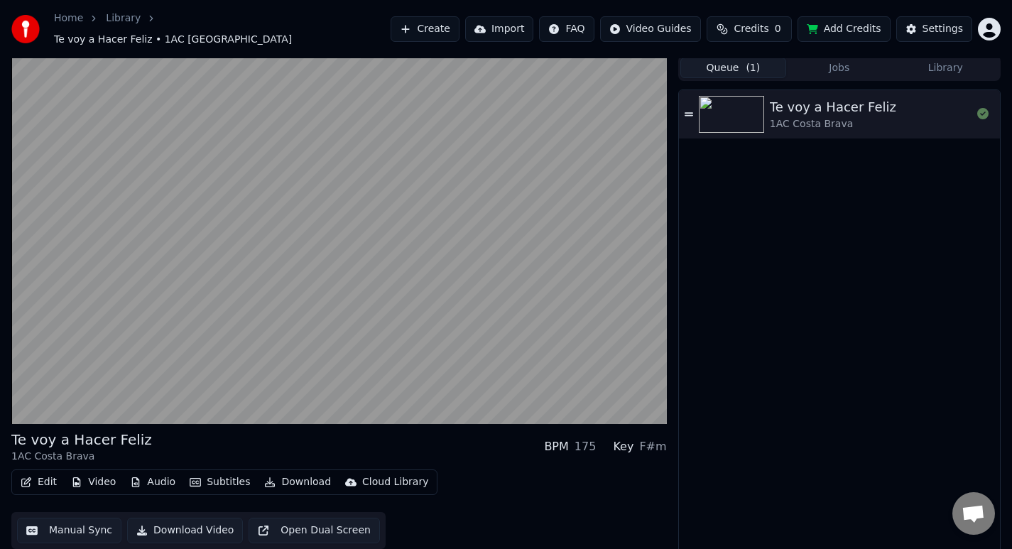
click at [217, 477] on button "Subtitles" at bounding box center [220, 482] width 72 height 20
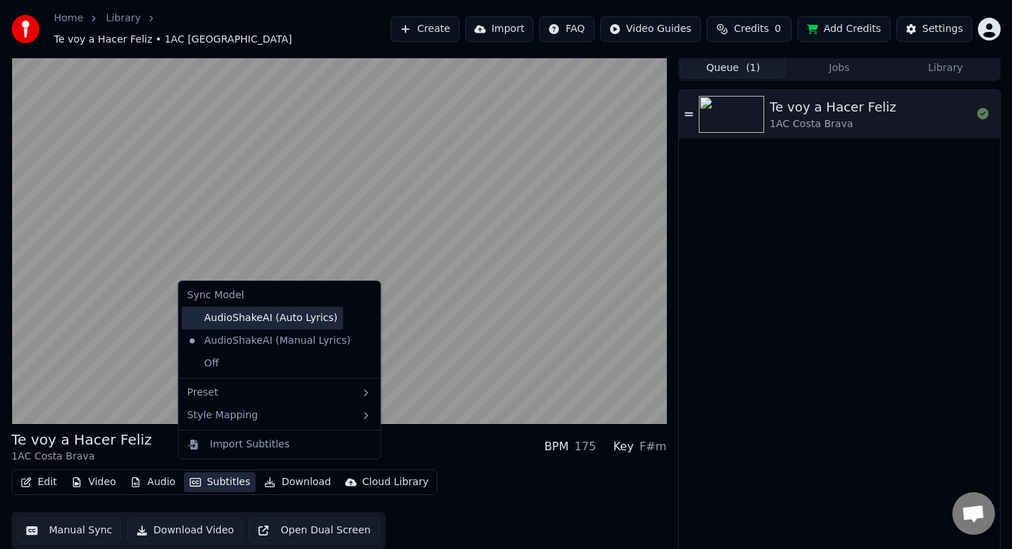
click at [300, 316] on div "AudioShakeAI (Auto Lyrics)" at bounding box center [263, 318] width 162 height 23
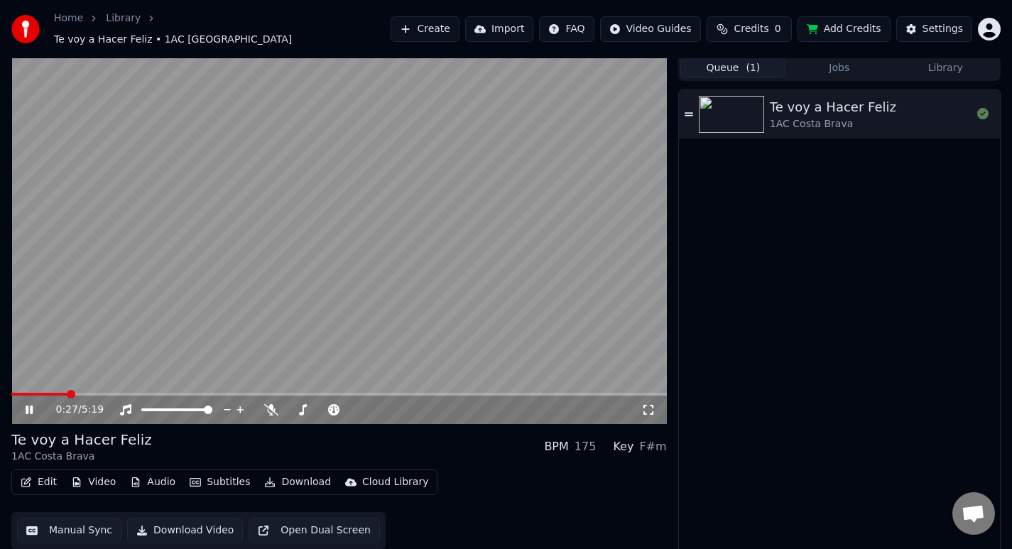
click at [300, 316] on video at bounding box center [338, 239] width 655 height 369
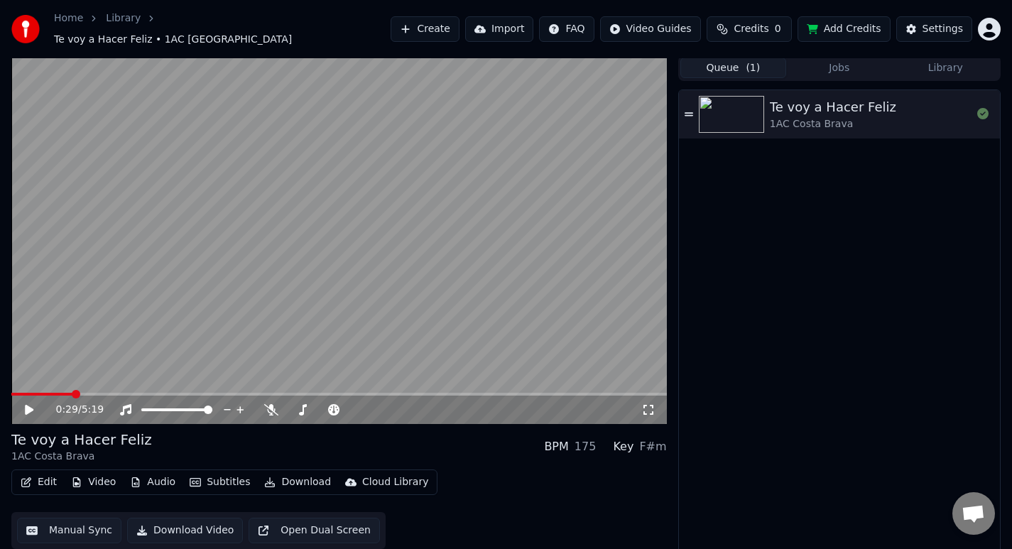
drag, startPoint x: 320, startPoint y: 322, endPoint x: 342, endPoint y: 204, distance: 119.8
click at [342, 204] on video at bounding box center [338, 239] width 655 height 369
click at [94, 476] on button "Video" at bounding box center [93, 482] width 56 height 20
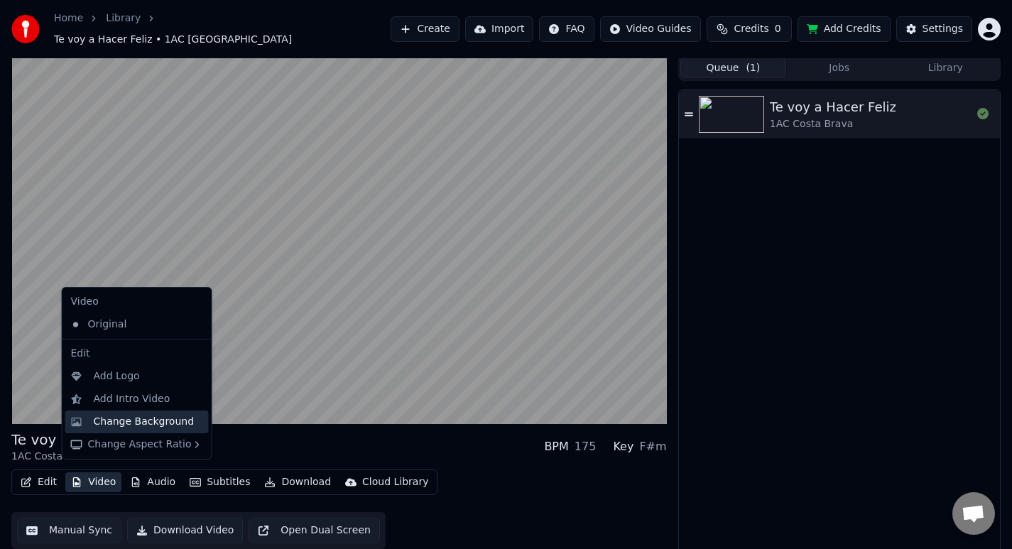
click at [141, 423] on div "Change Background" at bounding box center [144, 422] width 101 height 14
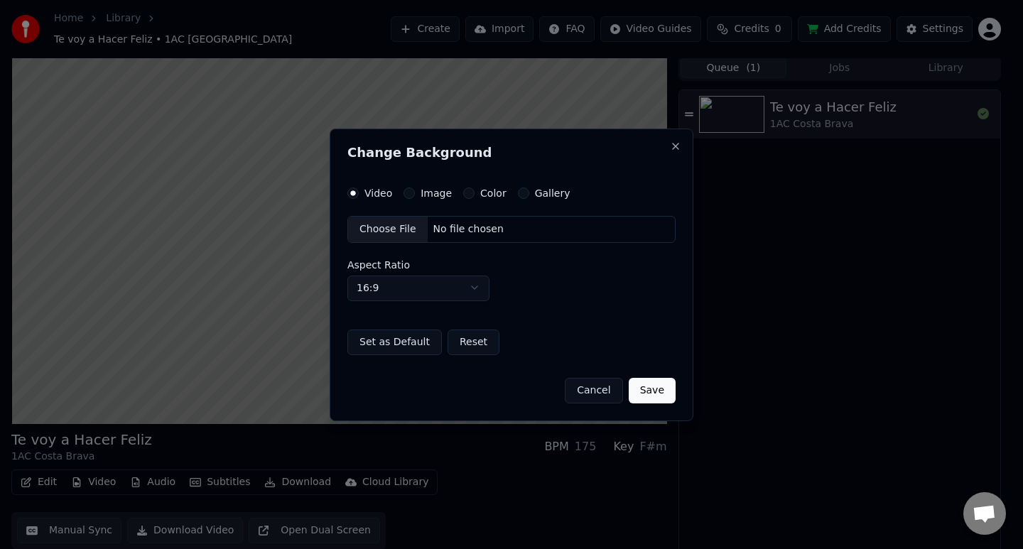
click at [491, 192] on label "Color" at bounding box center [493, 193] width 26 height 10
click at [474, 192] on button "Color" at bounding box center [468, 192] width 11 height 11
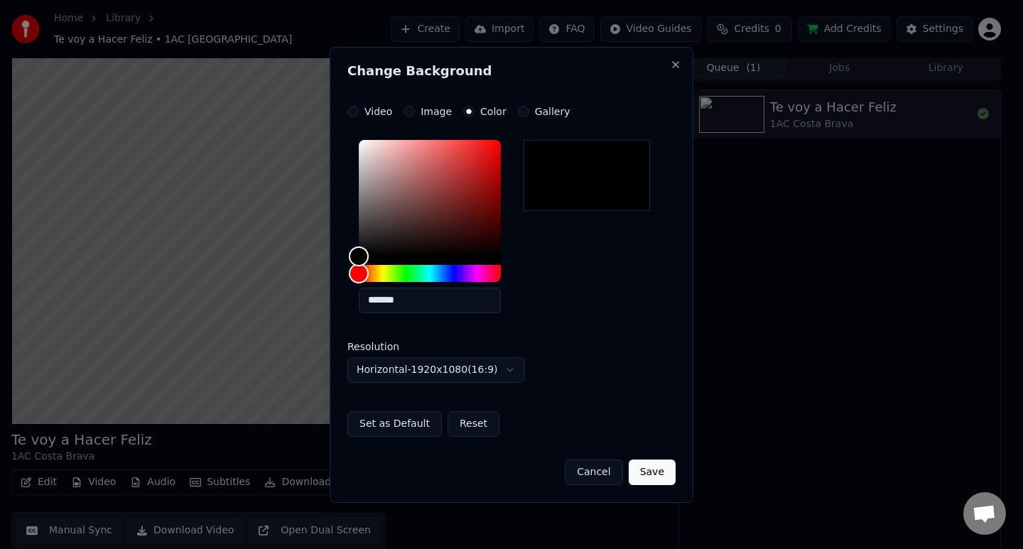
click at [412, 111] on button "Image" at bounding box center [408, 111] width 11 height 11
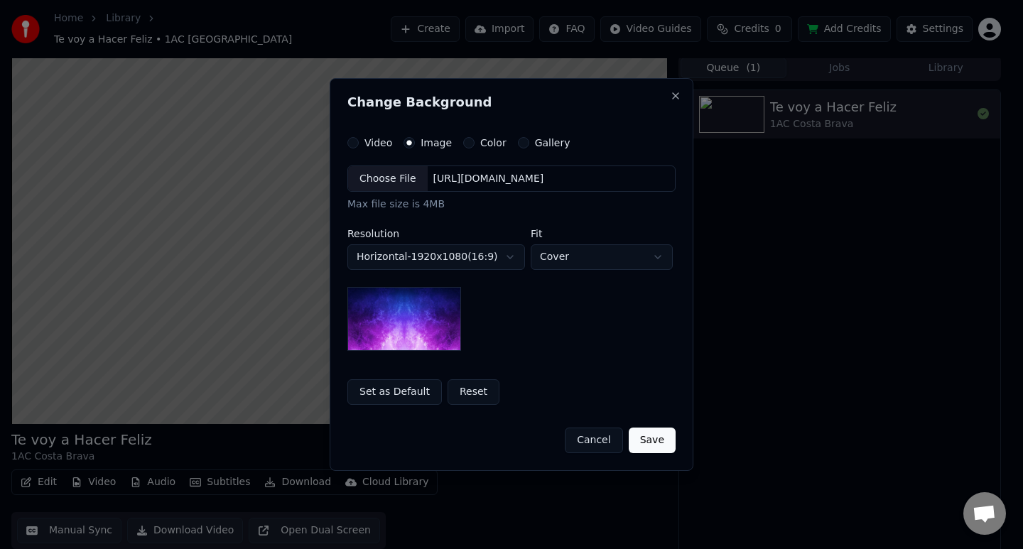
click at [653, 441] on button "Save" at bounding box center [651, 441] width 47 height 26
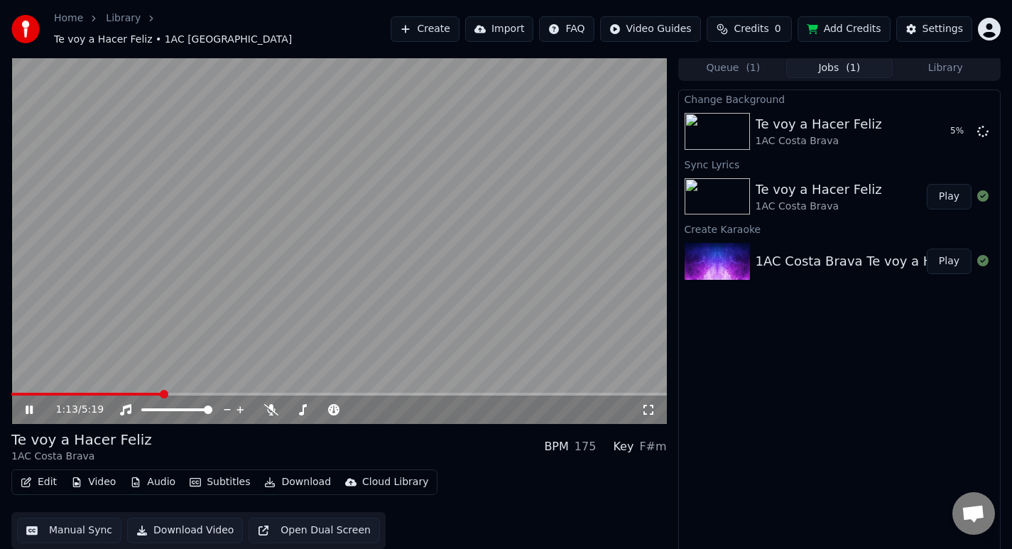
click at [27, 405] on icon at bounding box center [29, 409] width 7 height 9
click at [0, 397] on div "0:00 / 5:19 Te voy a Hacer Feliz 1AC Costa Brava BPM 175 Key F#m Edit Video Aud…" at bounding box center [506, 305] width 1012 height 501
click at [102, 472] on button "Video" at bounding box center [93, 482] width 56 height 20
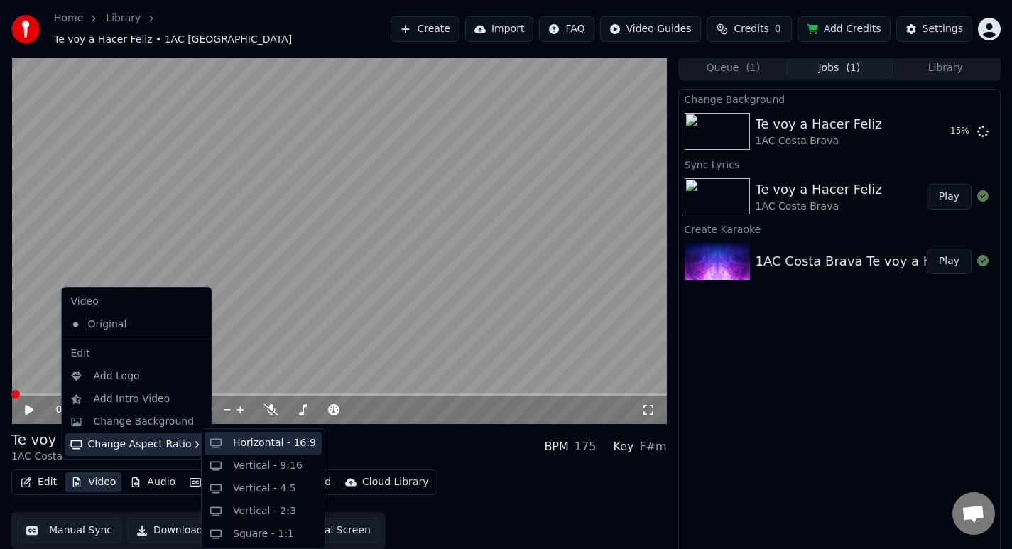
click at [266, 441] on div "Horizontal - 16:9" at bounding box center [274, 443] width 83 height 14
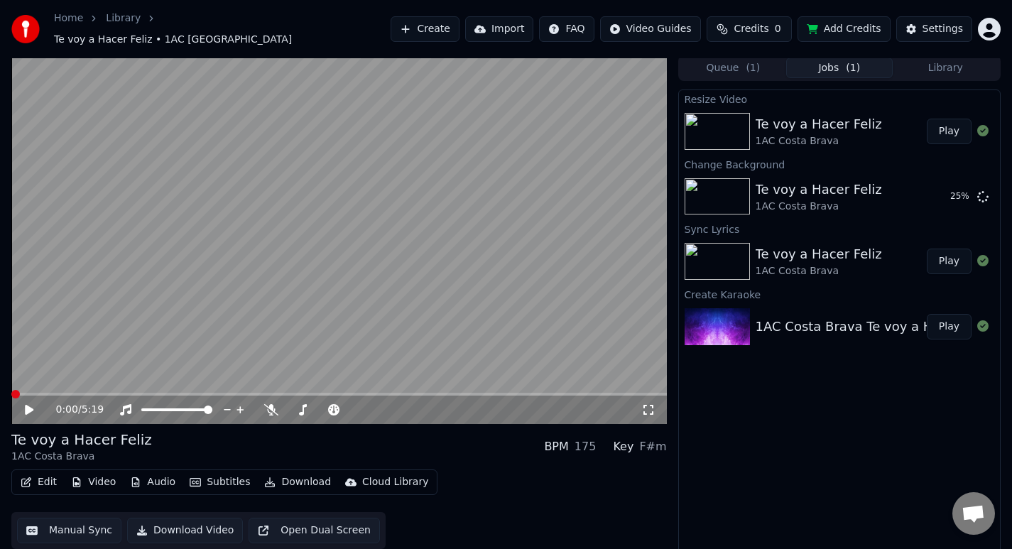
click at [217, 476] on button "Subtitles" at bounding box center [220, 482] width 72 height 20
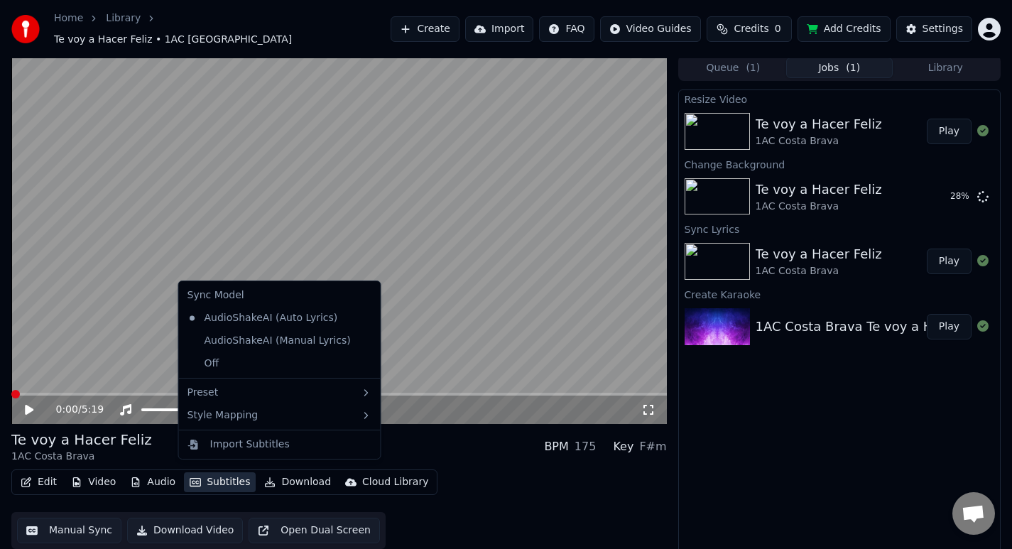
click at [482, 526] on div "Edit Video Audio Subtitles Download Cloud Library Manual Sync Download Video Op…" at bounding box center [338, 509] width 655 height 80
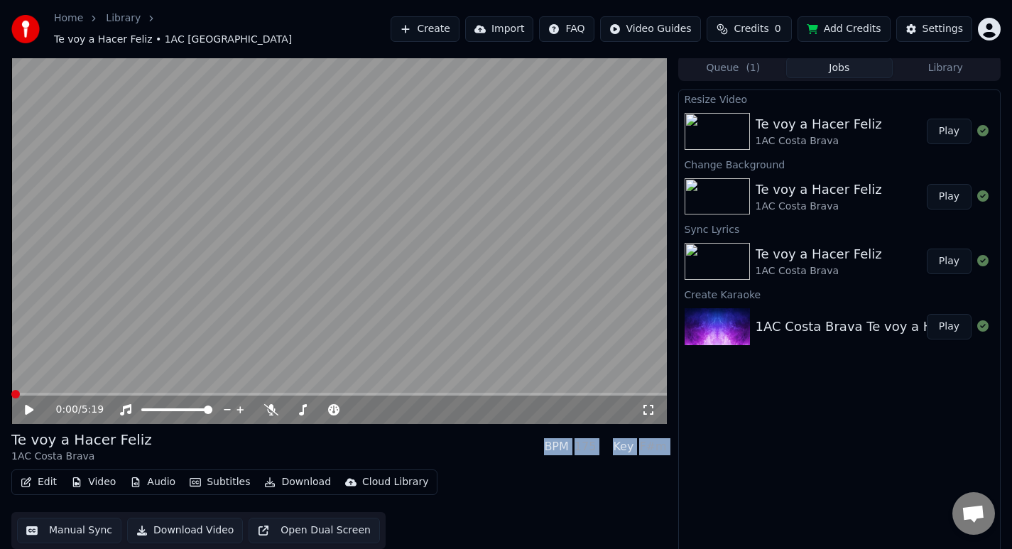
drag, startPoint x: 632, startPoint y: 499, endPoint x: 454, endPoint y: 285, distance: 278.4
click at [454, 285] on div "0:00 / 5:19 Te voy a Hacer Feliz 1AC Costa Brava BPM 175 Key F#m Edit Video Aud…" at bounding box center [338, 305] width 655 height 501
